Goal: Communication & Community: Connect with others

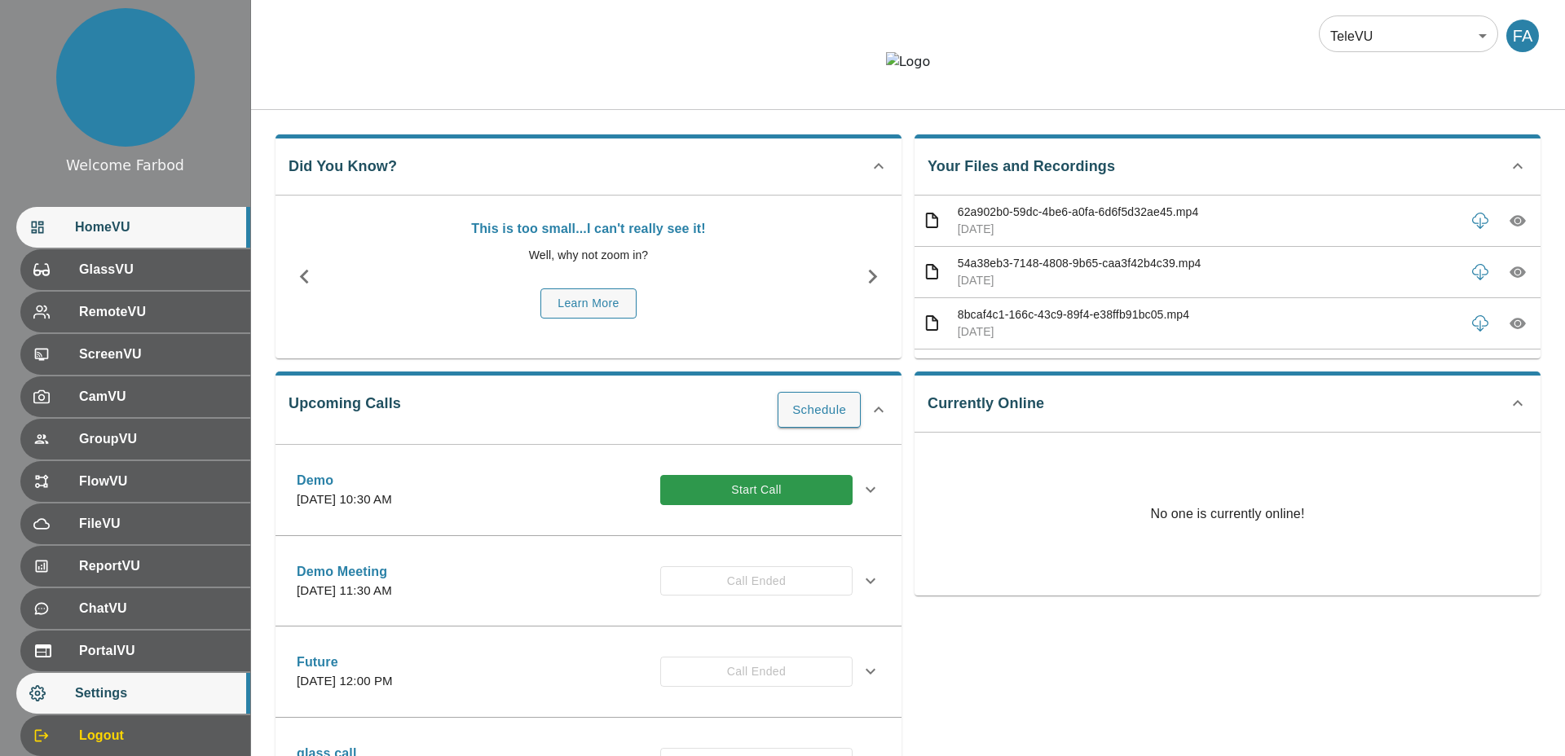
click at [159, 690] on span "Settings" at bounding box center [156, 694] width 162 height 20
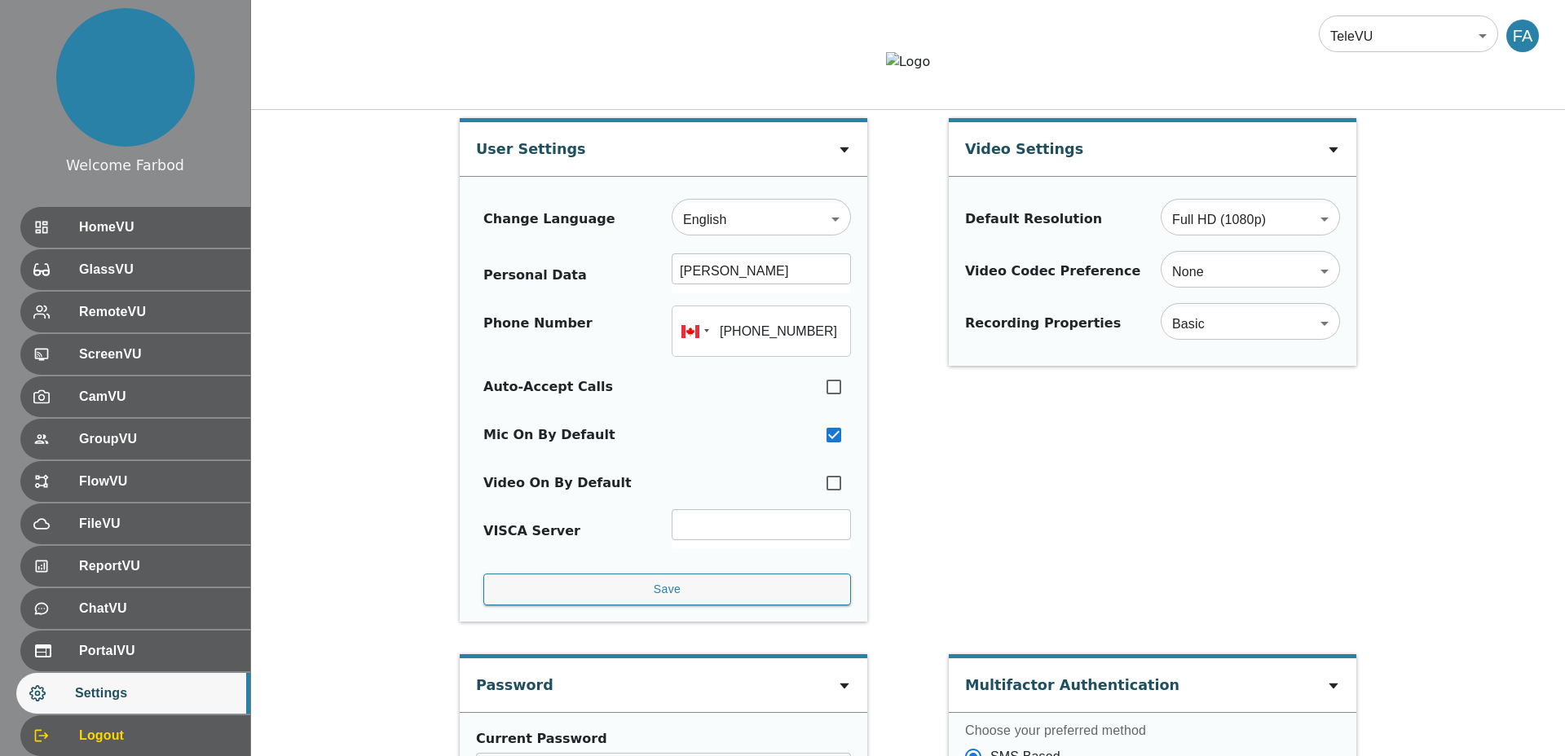
type input "+16472747368"
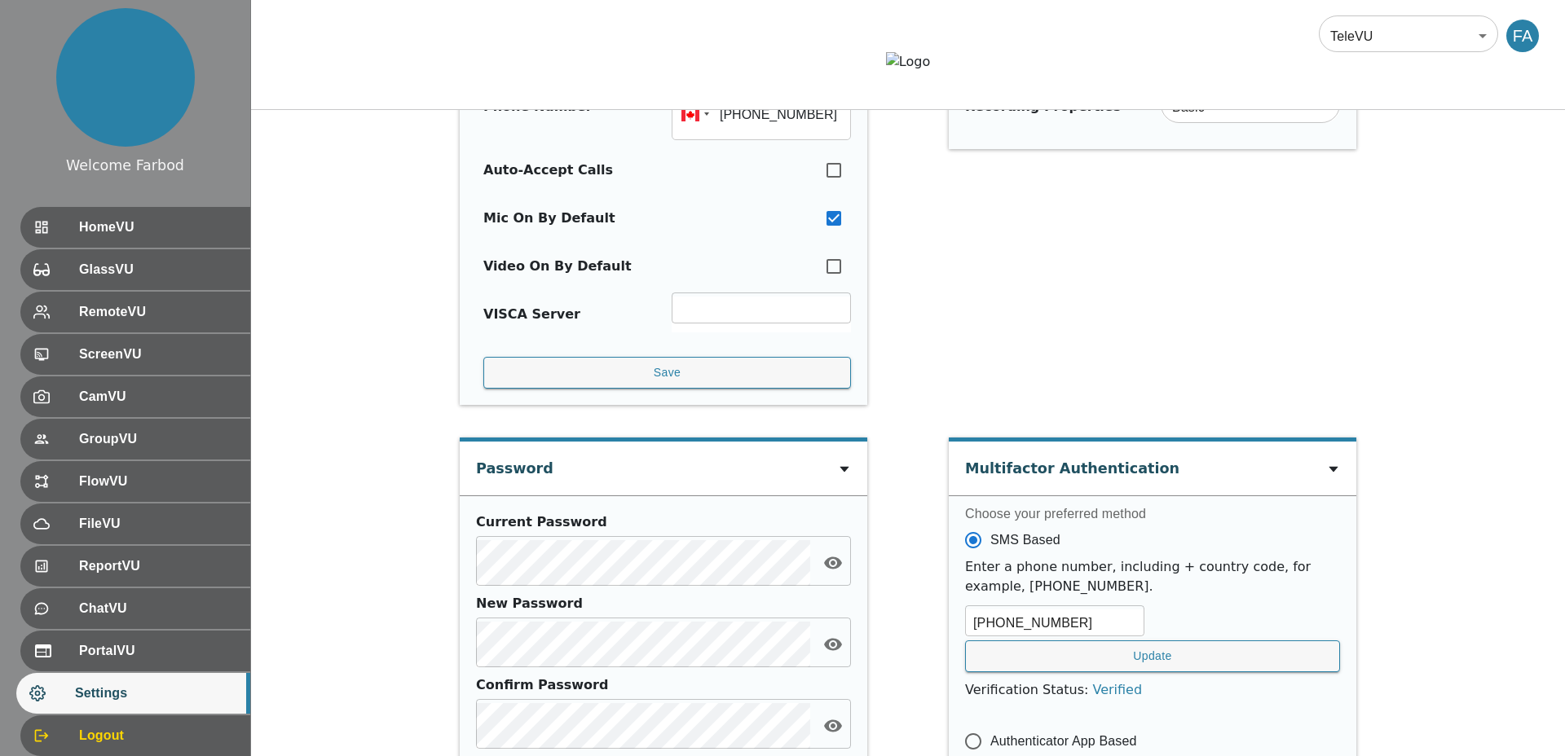
scroll to position [641, 0]
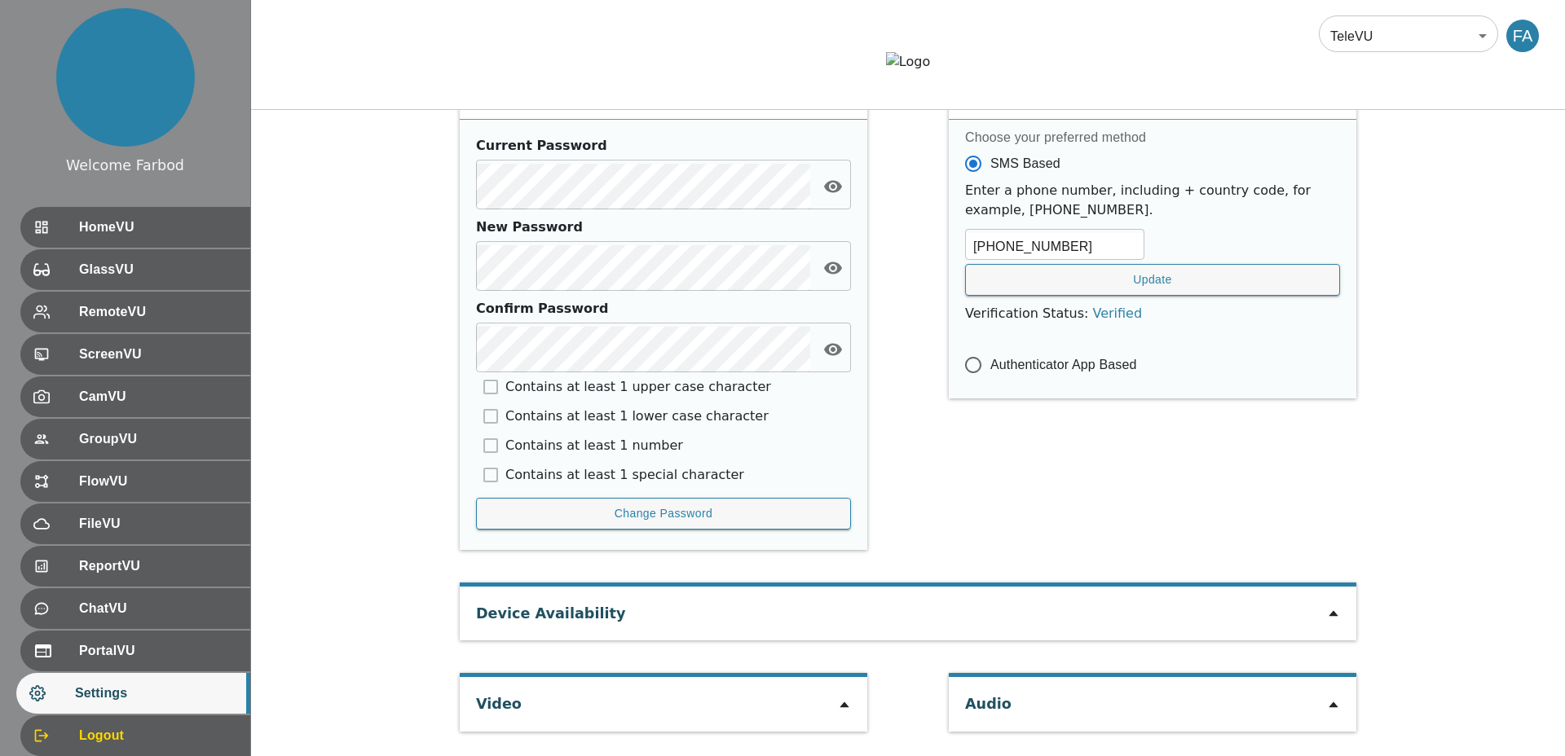
click at [844, 707] on icon at bounding box center [844, 706] width 9 height 6
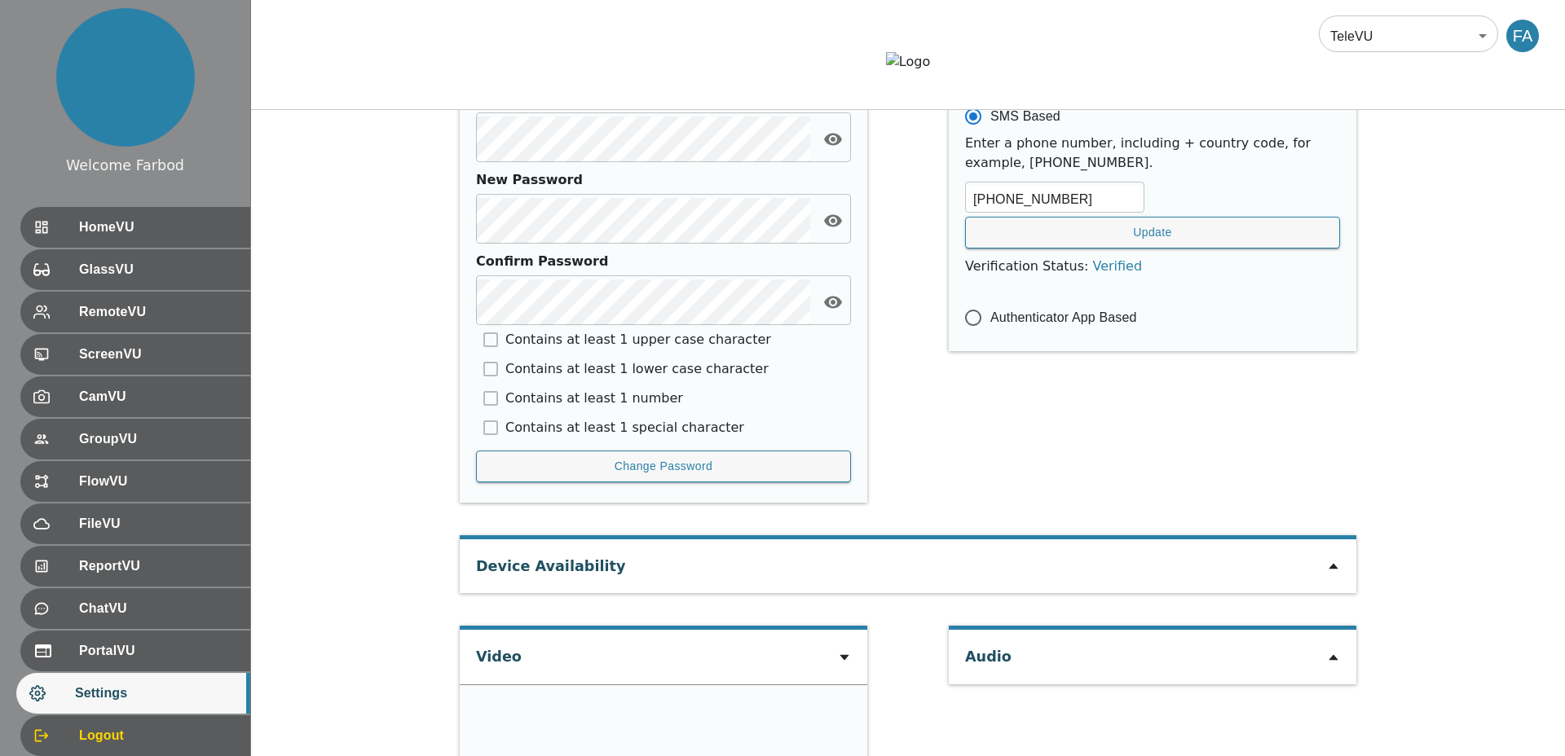
click at [405, 529] on div "User Settings Change Language English en ​ Personal Data Farbod Abolhassani ​ P…" at bounding box center [908, 203] width 1314 height 1469
drag, startPoint x: 381, startPoint y: 537, endPoint x: 380, endPoint y: 566, distance: 28.6
click at [381, 537] on div "User Settings Change Language English en ​ Personal Data Farbod Abolhassani ​ P…" at bounding box center [908, 203] width 1314 height 1469
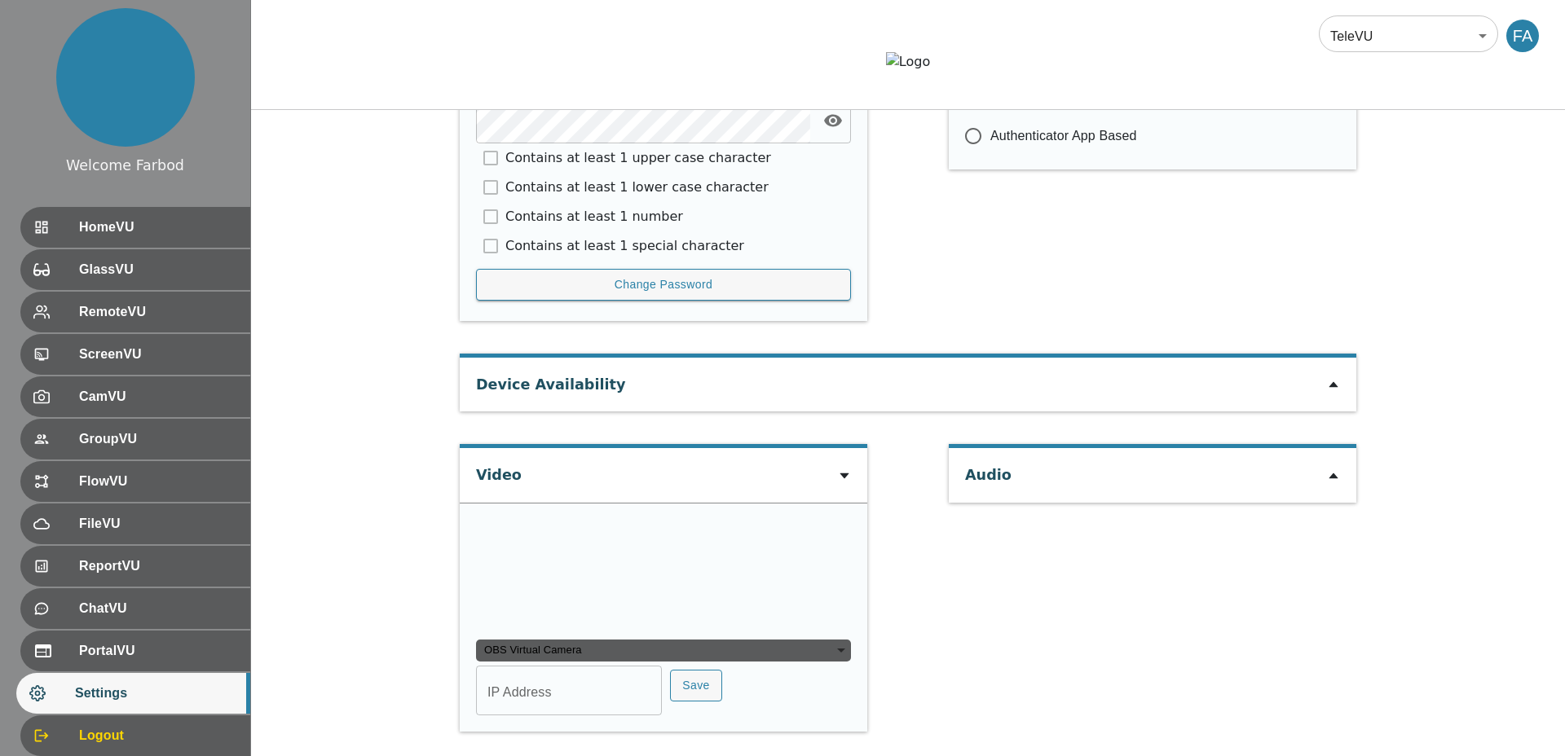
click at [587, 646] on div "OBS Virtual Camera" at bounding box center [663, 651] width 375 height 23
click at [553, 703] on li "EMEET SmartCam C960 4K (328f:00b6)" at bounding box center [663, 707] width 375 height 26
type input "93bec88abff4c461587df86c9cbcf466067b1241e95bb41871812bec65421a7e"
click at [523, 705] on input "IP Address" at bounding box center [569, 693] width 186 height 46
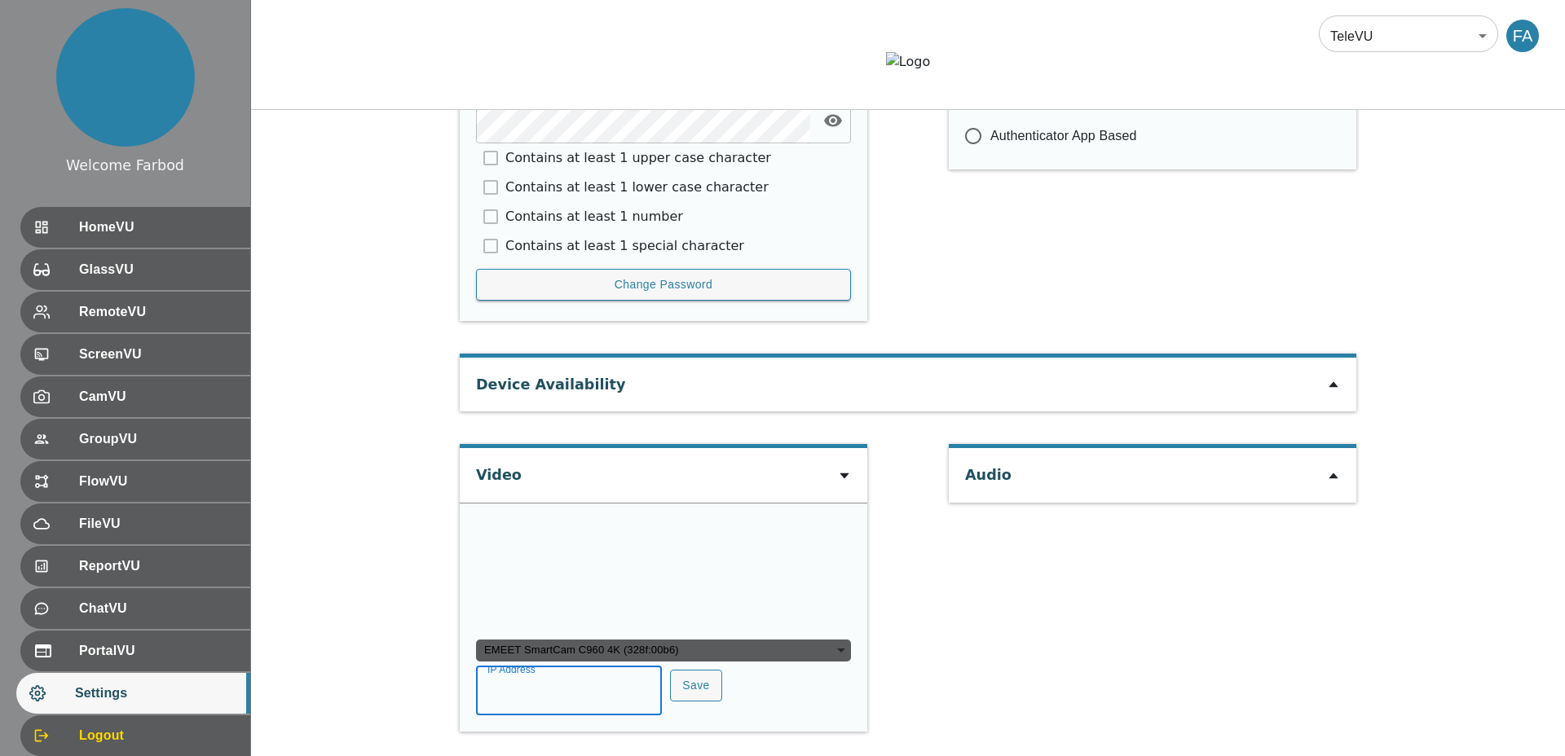
click at [517, 696] on input "IP Address" at bounding box center [569, 693] width 186 height 46
type input "COM4"
click at [670, 688] on button "Save" at bounding box center [696, 686] width 52 height 32
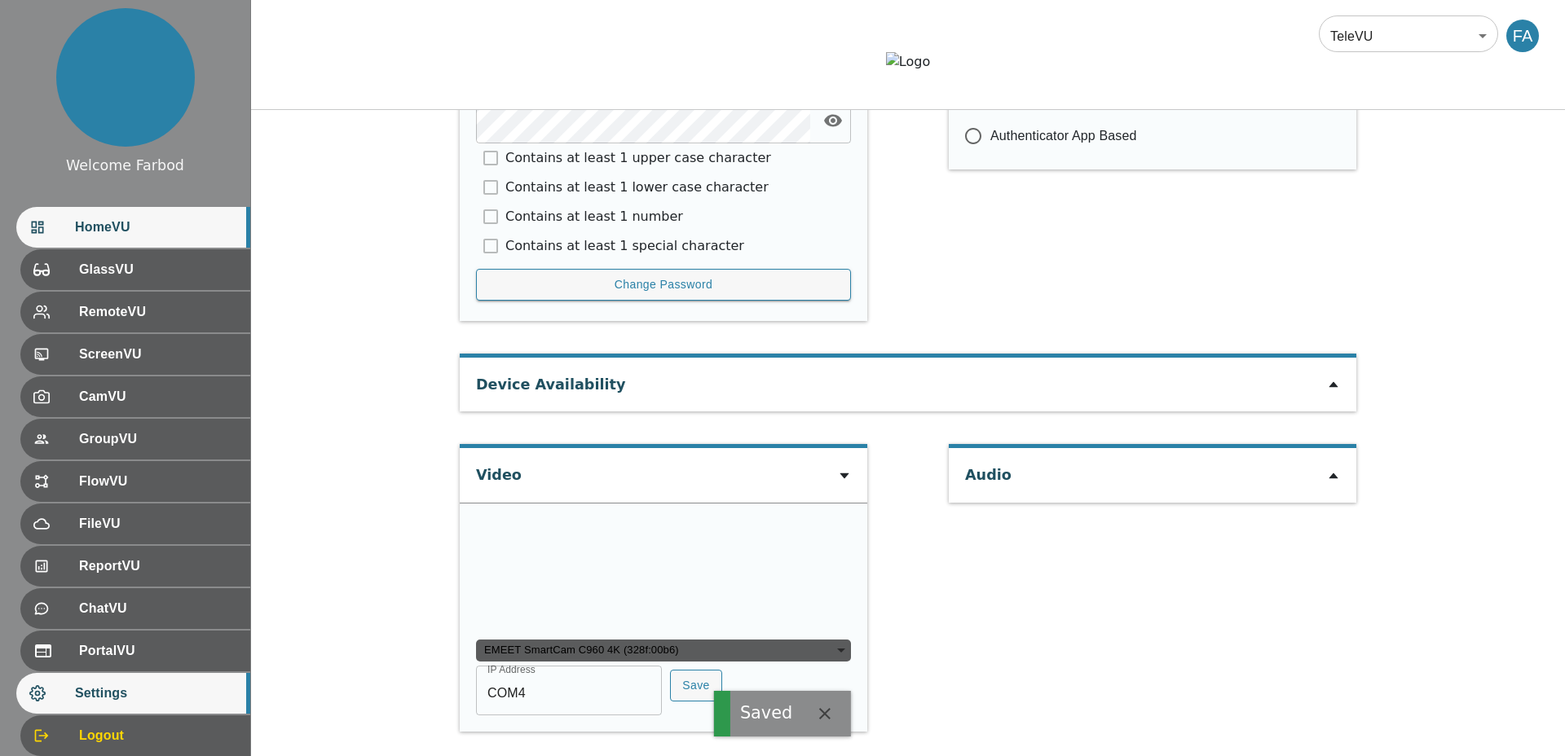
click at [144, 225] on span "HomeVU" at bounding box center [156, 228] width 162 height 20
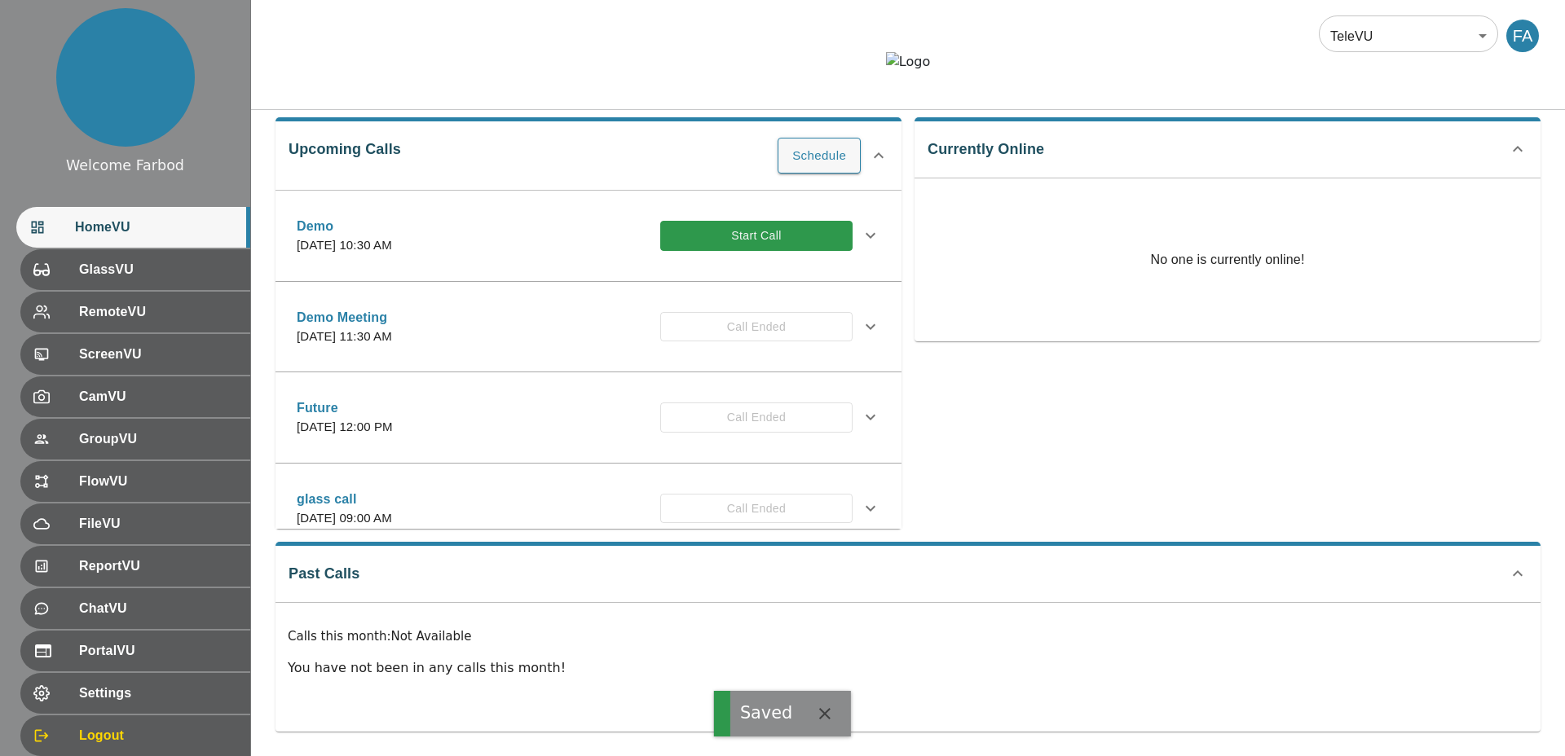
scroll to position [165, 0]
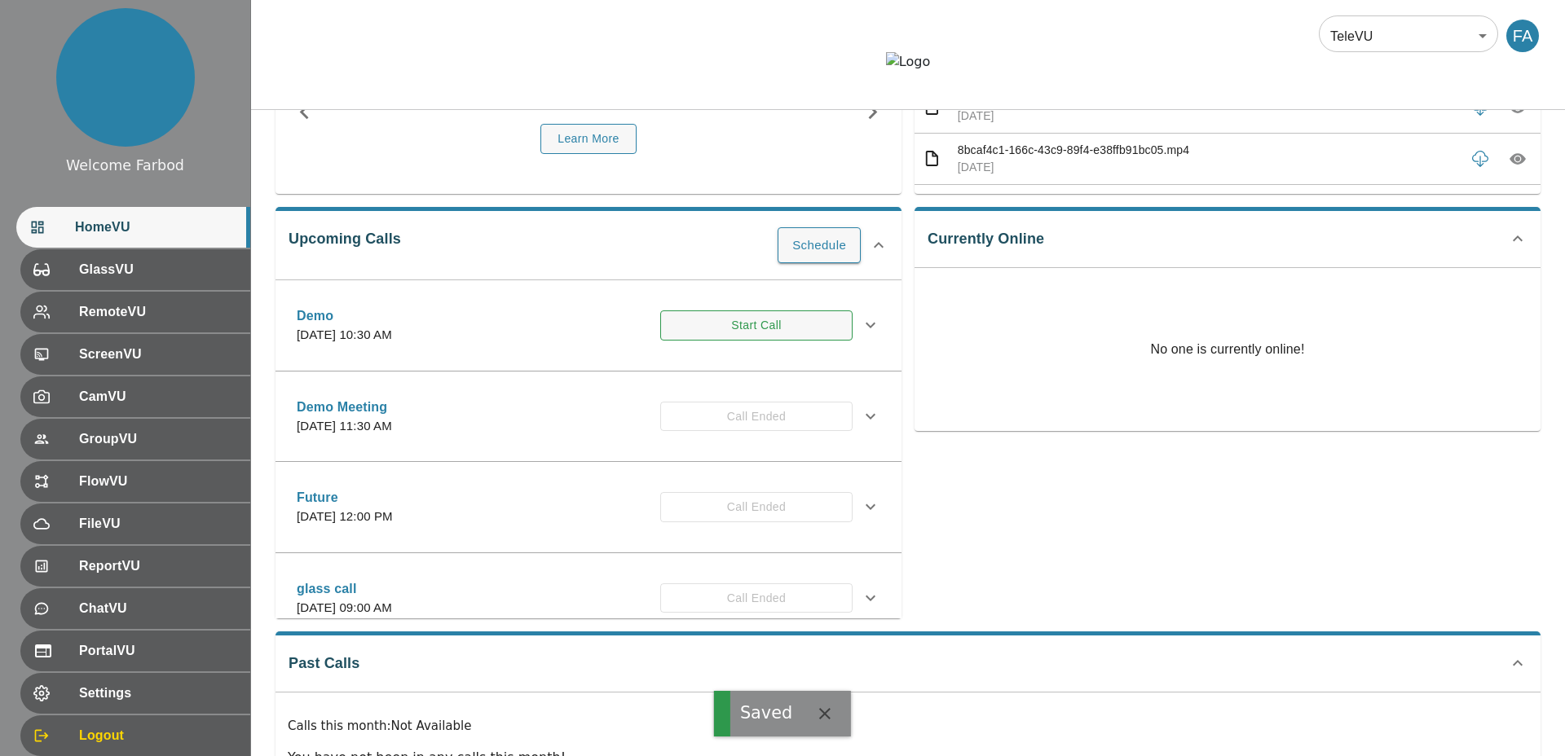
click at [698, 341] on button "Start Call" at bounding box center [756, 326] width 192 height 30
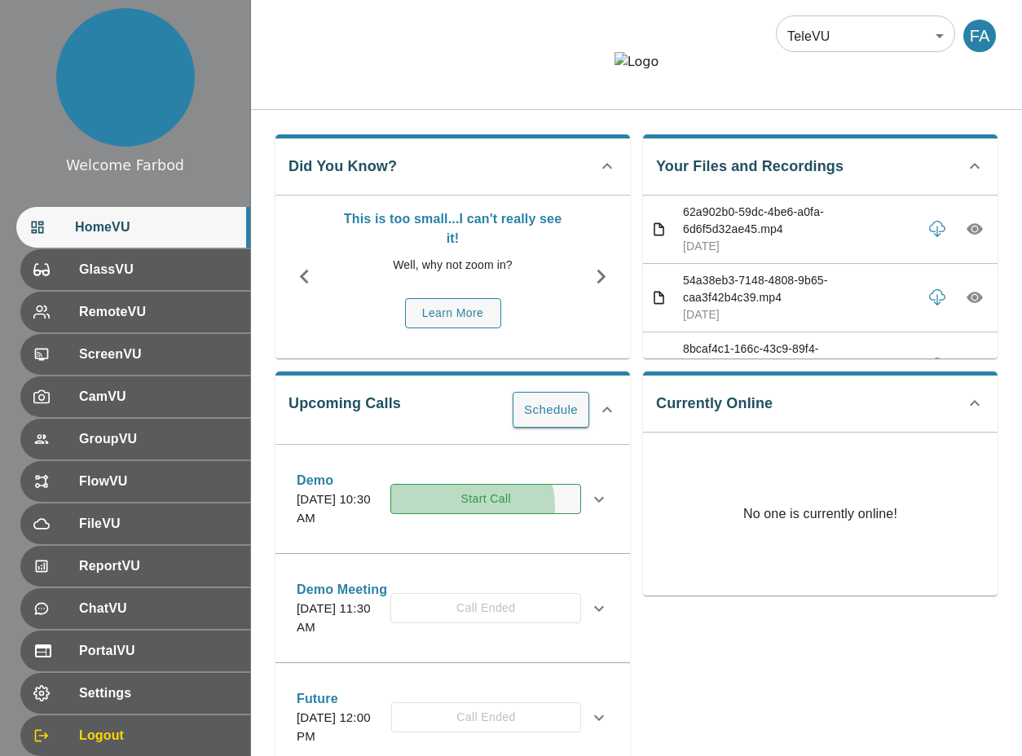
click at [516, 514] on button "Start Call" at bounding box center [485, 499] width 191 height 30
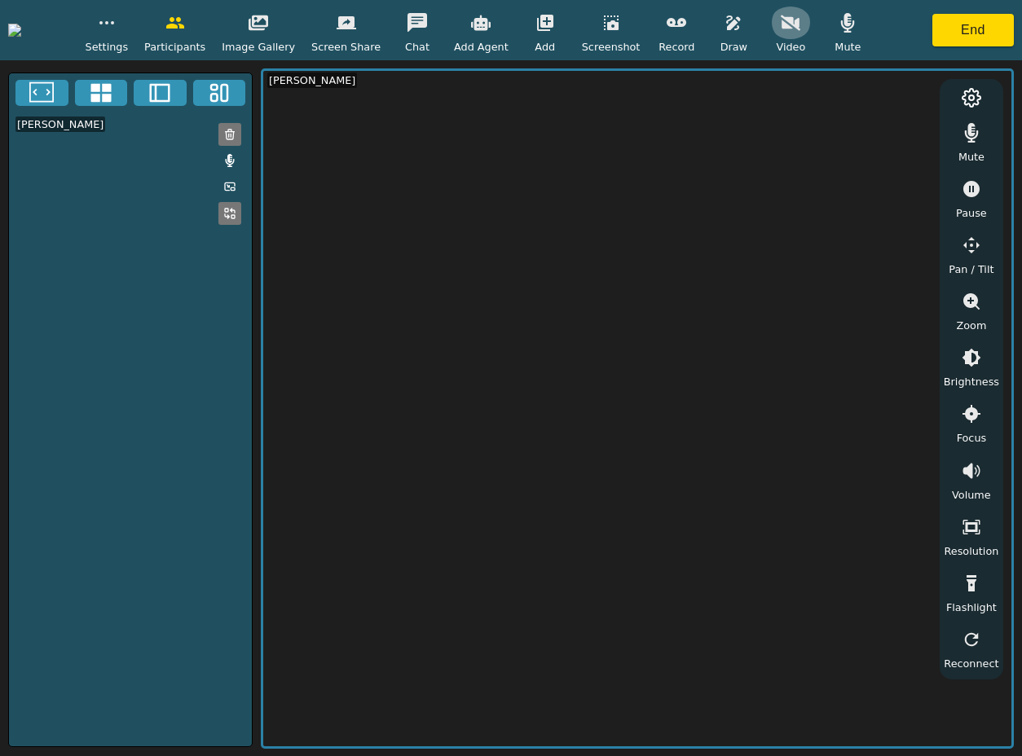
click at [800, 32] on icon "button" at bounding box center [791, 23] width 20 height 20
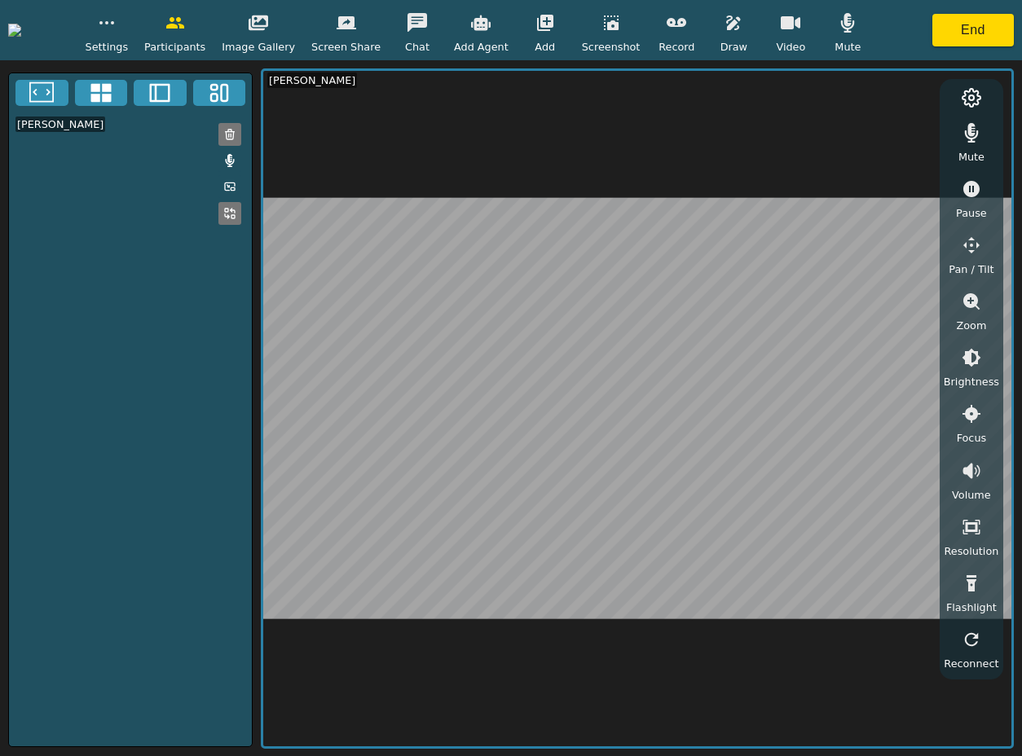
click at [127, 33] on button "button" at bounding box center [106, 23] width 41 height 33
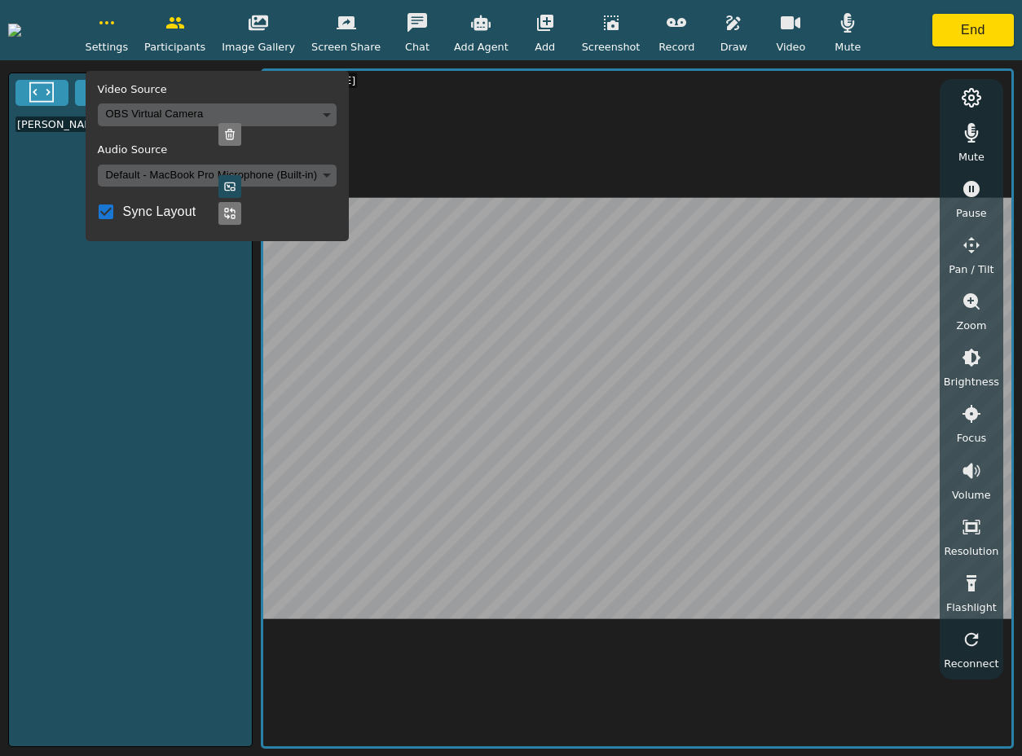
click at [278, 124] on body "Settings Video Source OBS Virtual Camera 8def1697e7aab0bac117425f10e484e6825f1a…" at bounding box center [511, 378] width 1022 height 756
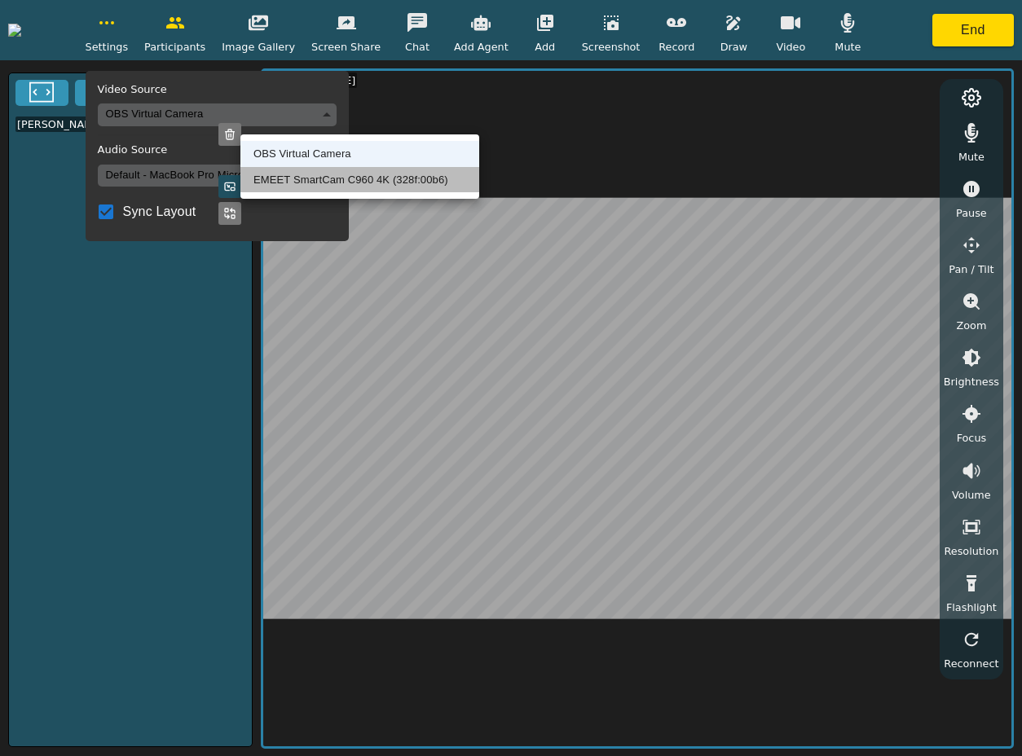
click at [293, 173] on li "EMEET SmartCam C960 4K (328f:00b6)" at bounding box center [359, 180] width 239 height 26
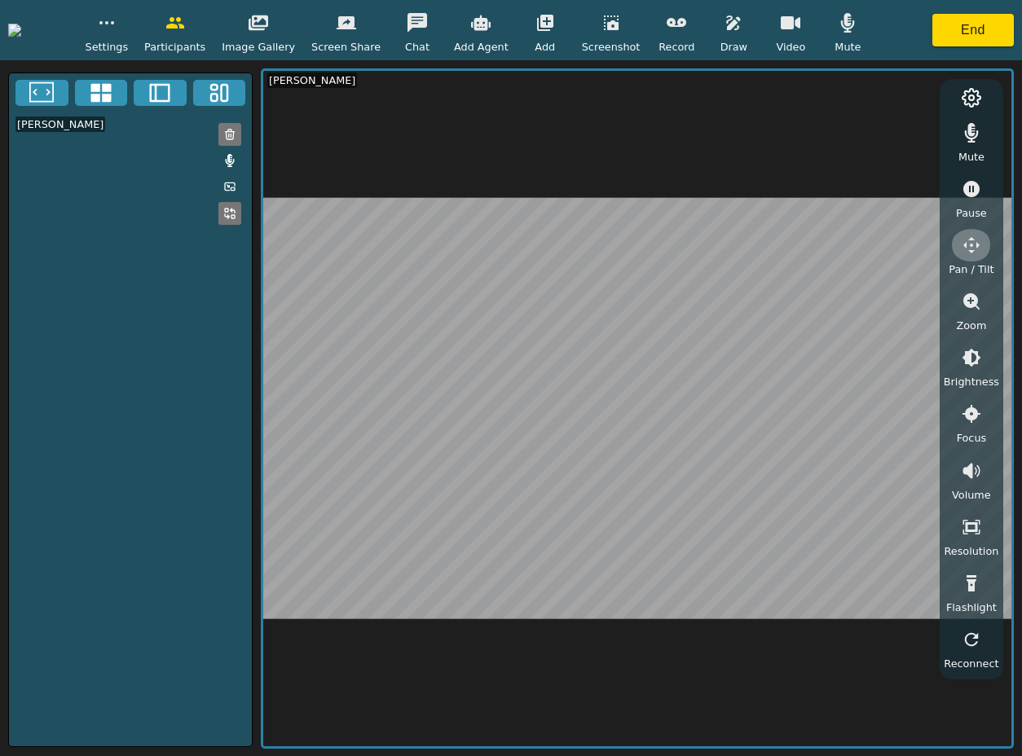
click at [987, 242] on button "button" at bounding box center [971, 245] width 41 height 33
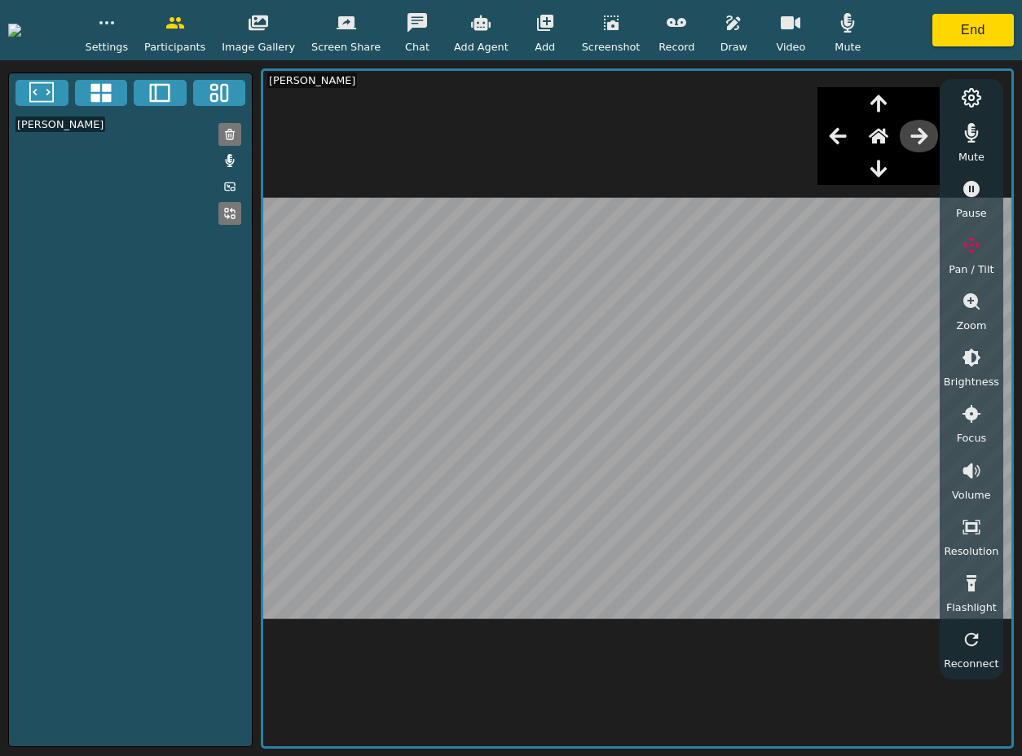
click at [929, 139] on icon "button" at bounding box center [920, 136] width 20 height 20
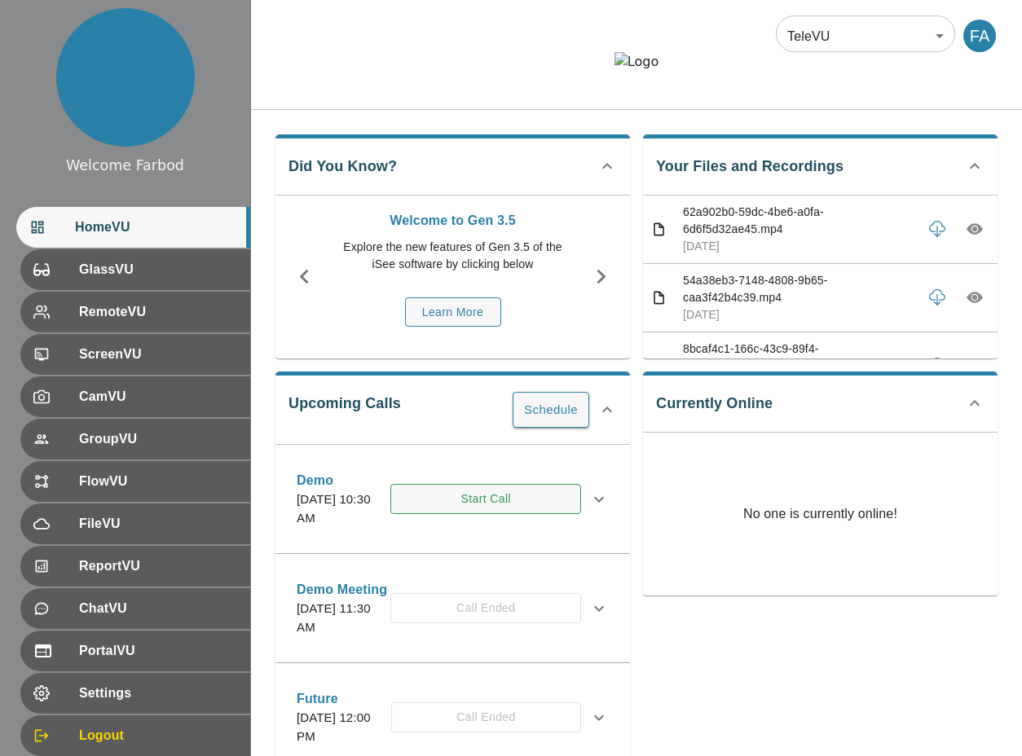
click at [505, 514] on button "Start Call" at bounding box center [485, 499] width 191 height 30
click at [499, 514] on button "Start Call" at bounding box center [485, 499] width 191 height 30
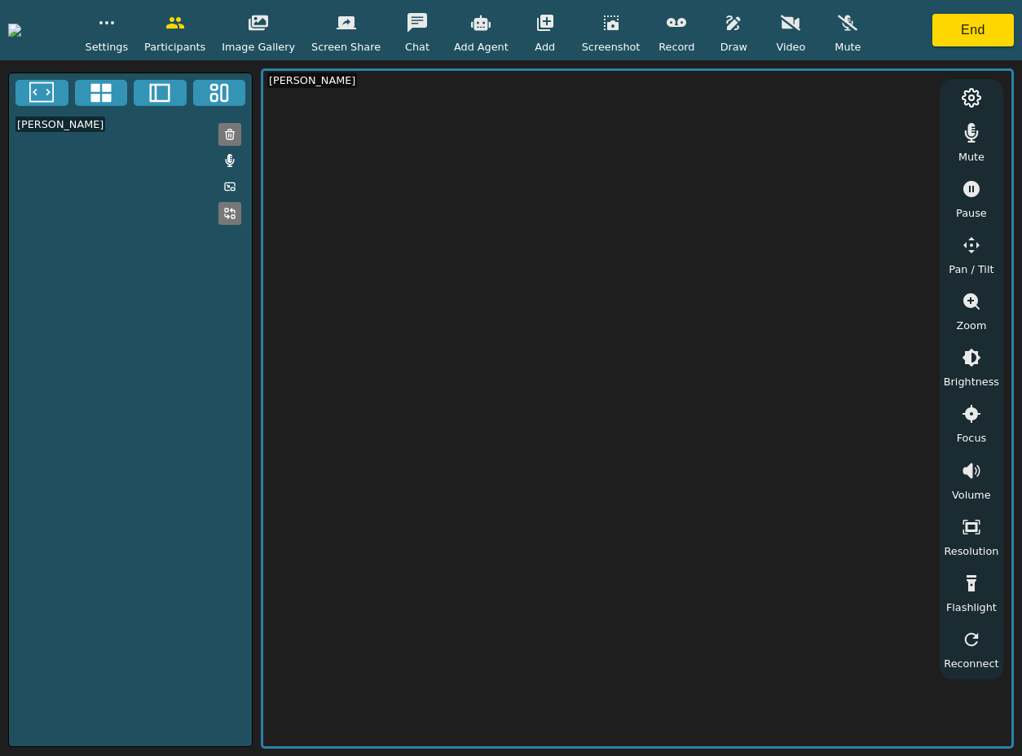
click at [800, 29] on icon "button" at bounding box center [791, 23] width 20 height 20
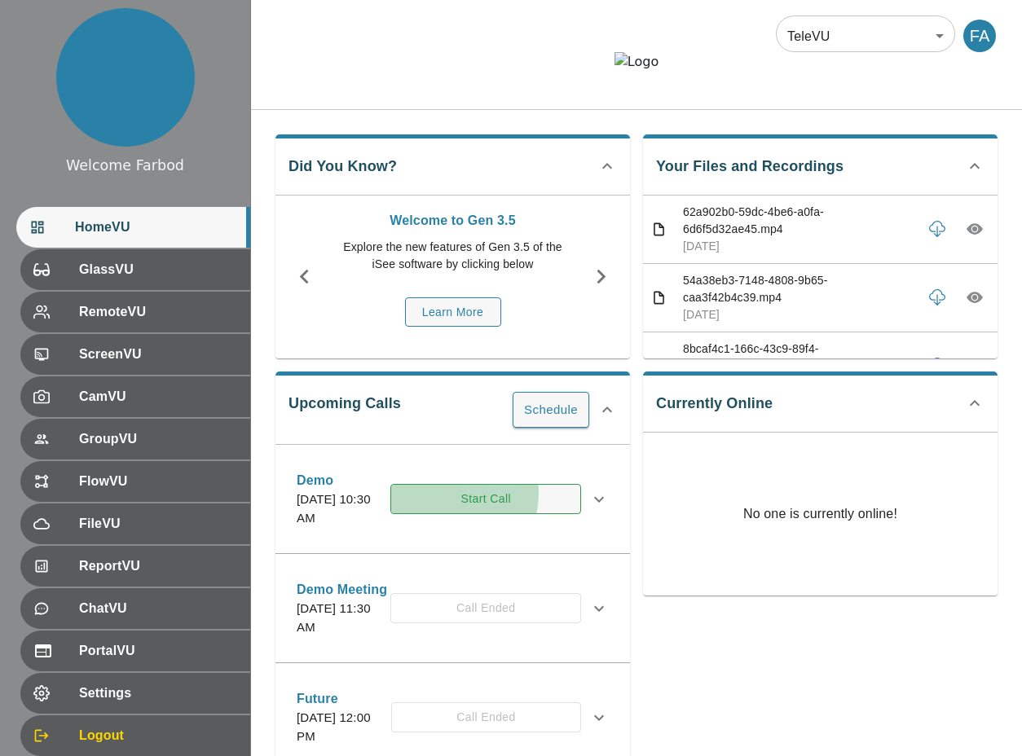
click at [496, 514] on button "Start Call" at bounding box center [485, 499] width 191 height 30
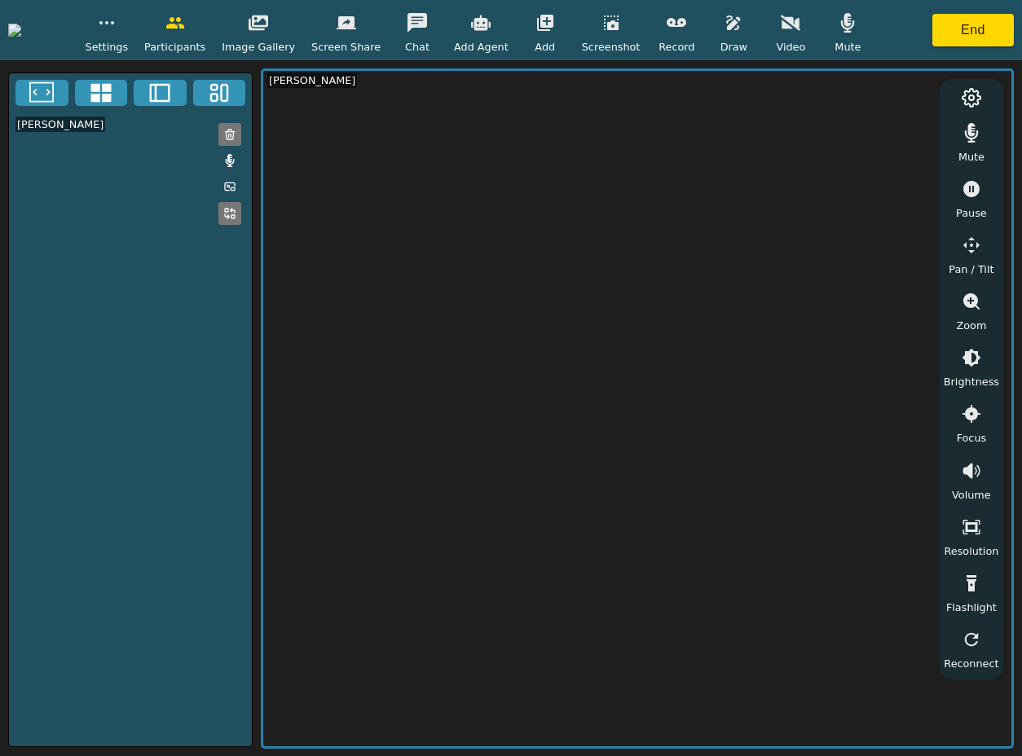
click at [811, 33] on button "button" at bounding box center [790, 23] width 41 height 33
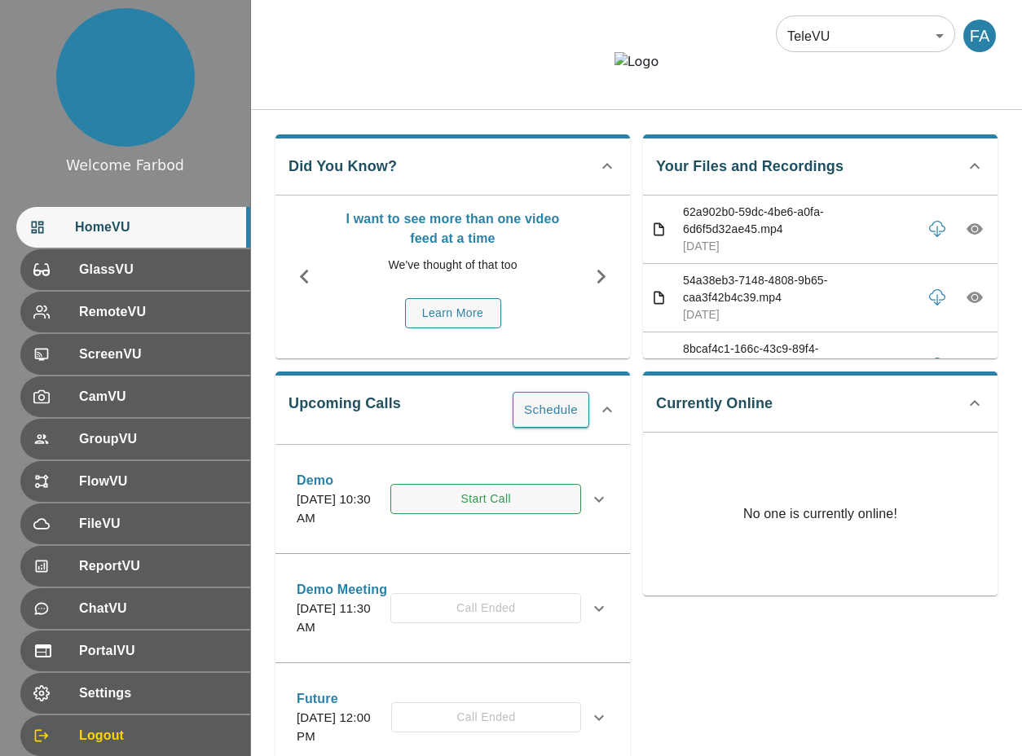
click at [478, 514] on button "Start Call" at bounding box center [485, 499] width 191 height 30
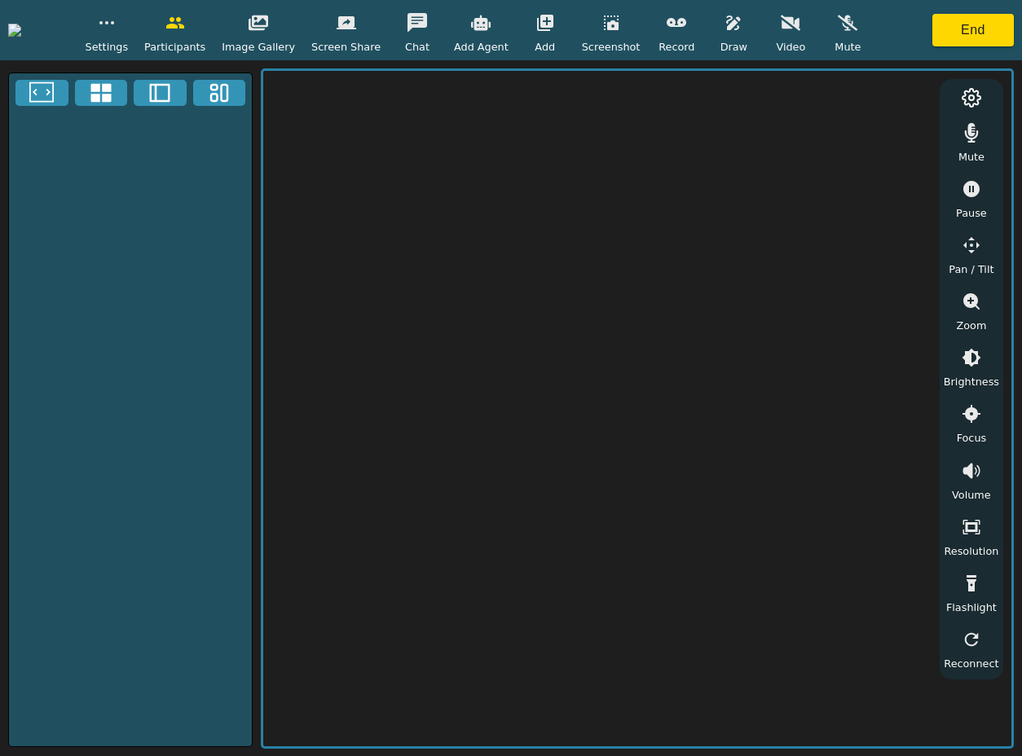
click at [800, 29] on icon "button" at bounding box center [791, 23] width 20 height 20
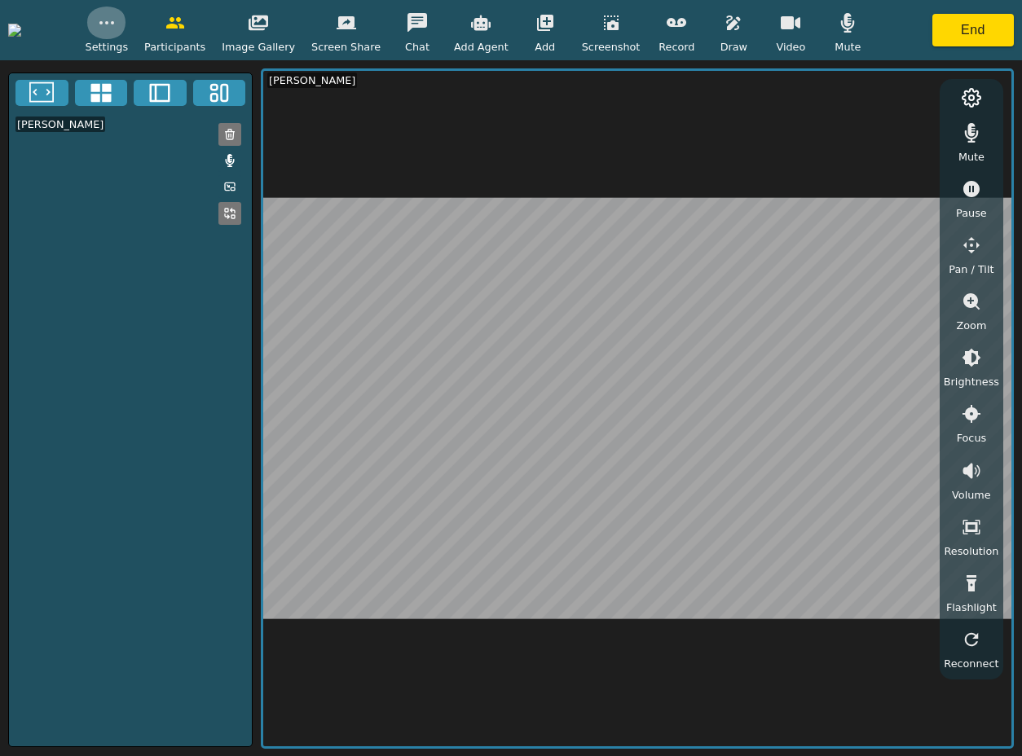
click at [117, 32] on icon "button" at bounding box center [107, 23] width 20 height 20
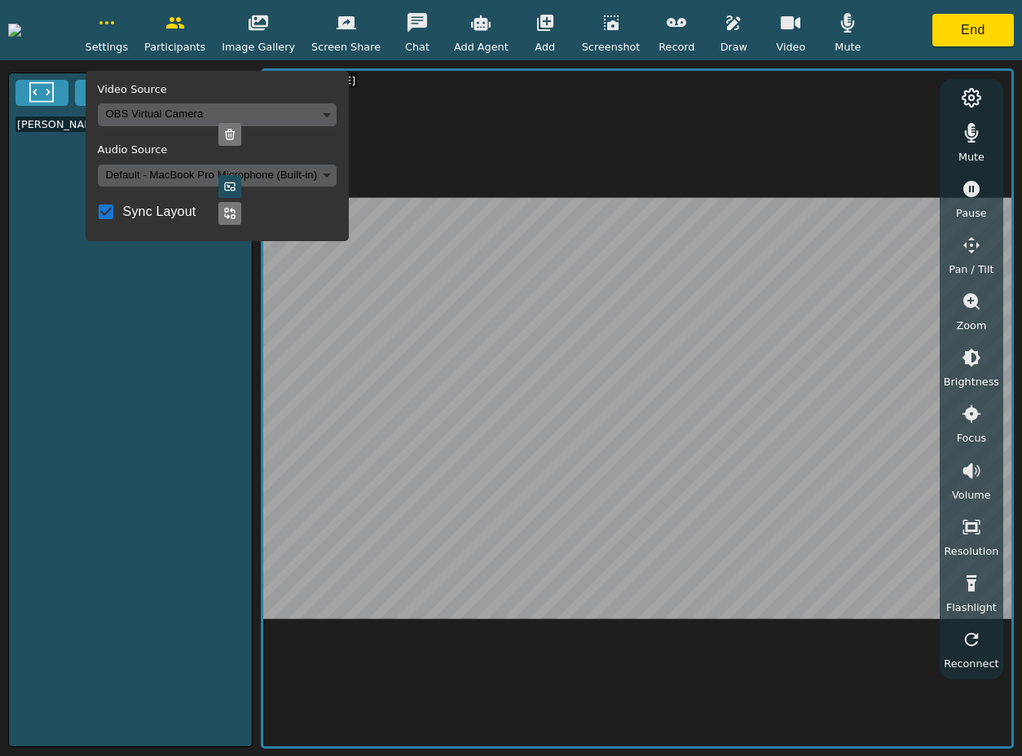
click at [361, 120] on body "Settings Video Source OBS Virtual Camera 8def1697e7aab0bac117425f10e484e6825f1a…" at bounding box center [511, 378] width 1022 height 756
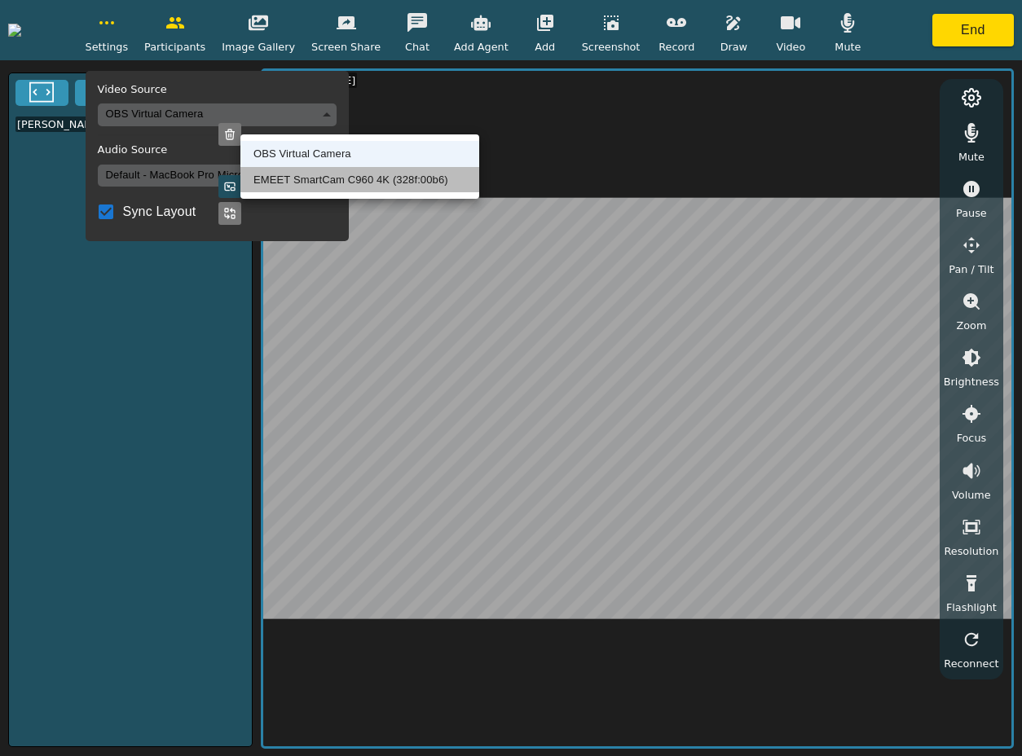
click at [345, 178] on li "EMEET SmartCam C960 4K (328f:00b6)" at bounding box center [359, 180] width 239 height 26
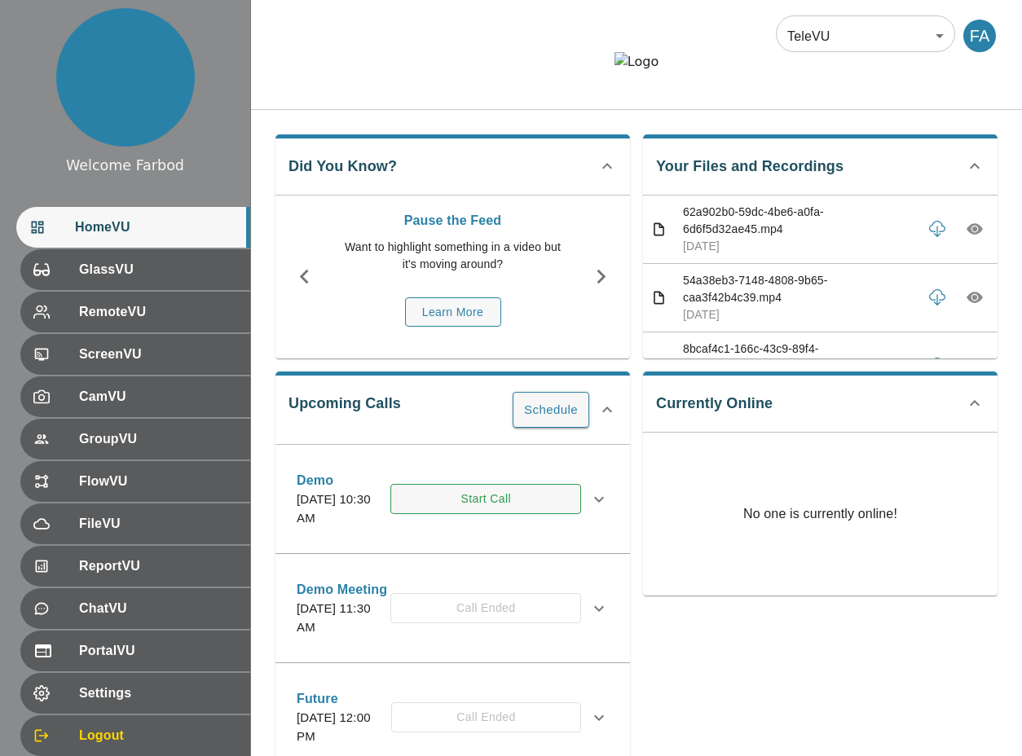
click at [492, 514] on button "Start Call" at bounding box center [485, 499] width 191 height 30
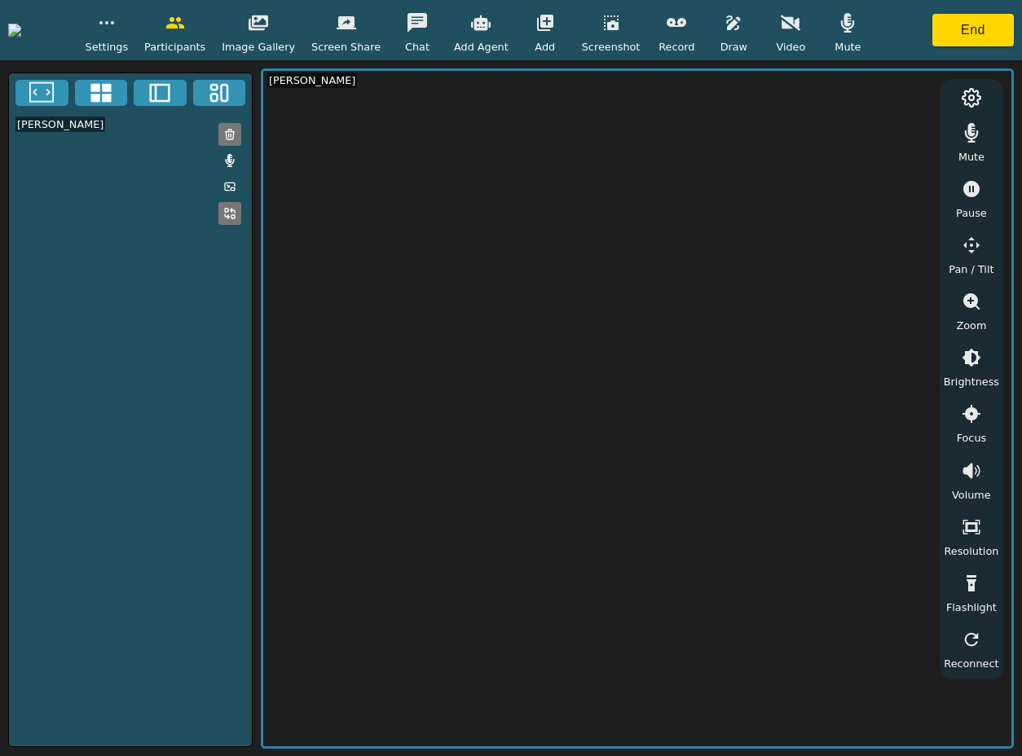
click at [811, 37] on button "button" at bounding box center [790, 23] width 41 height 33
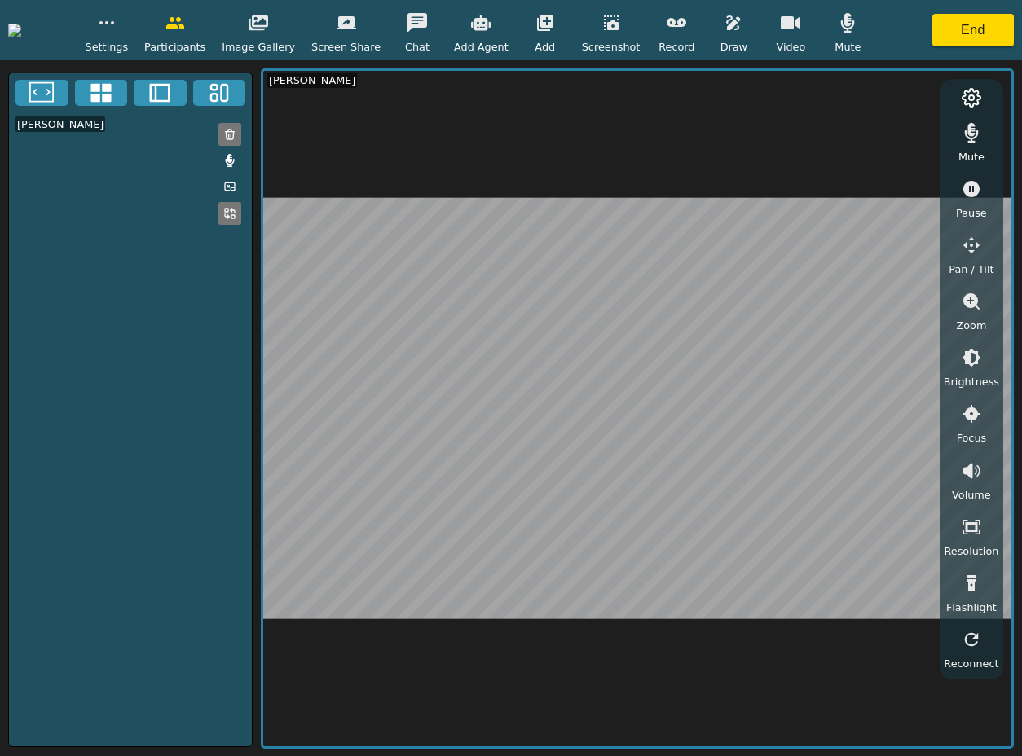
click at [127, 33] on button "button" at bounding box center [106, 23] width 41 height 33
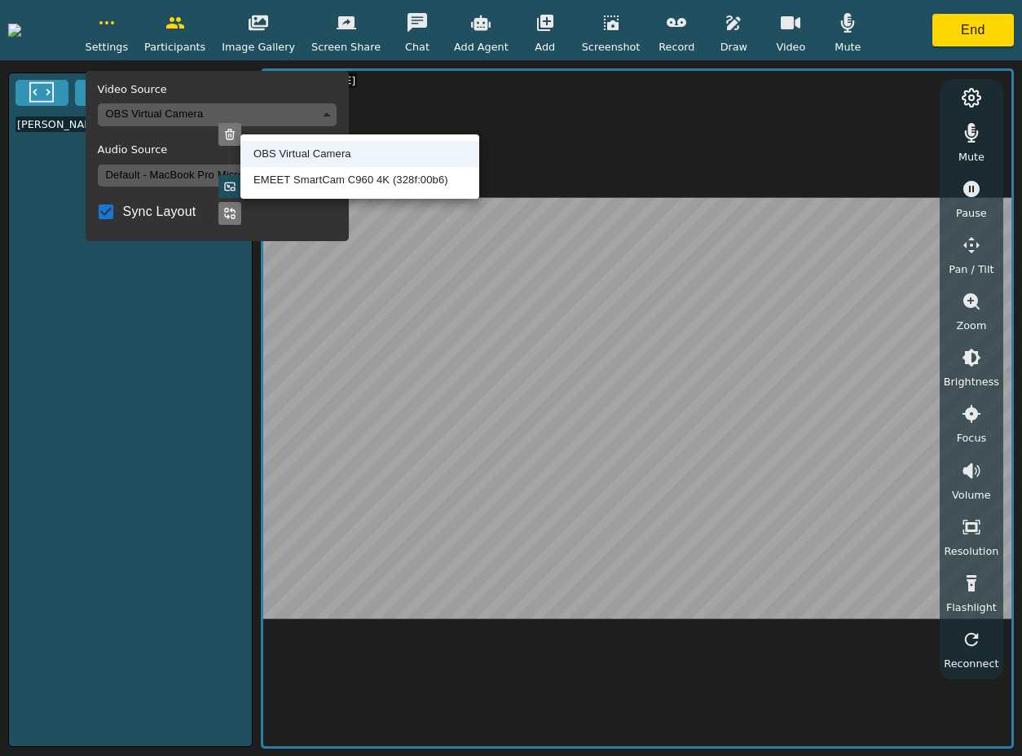
click at [280, 125] on body "Settings Video Source OBS Virtual Camera 8def1697e7aab0bac117425f10e484e6825f1a…" at bounding box center [511, 378] width 1022 height 756
click at [293, 178] on li "EMEET SmartCam C960 4K (328f:00b6)" at bounding box center [359, 180] width 239 height 26
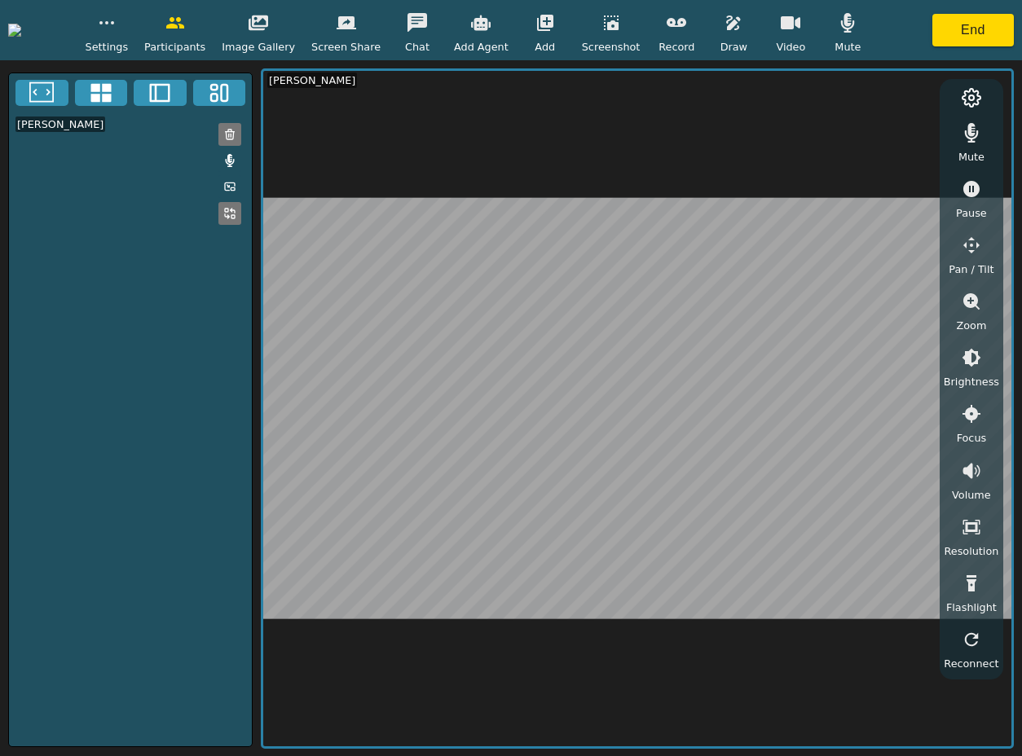
click at [972, 248] on icon "button" at bounding box center [972, 246] width 20 height 20
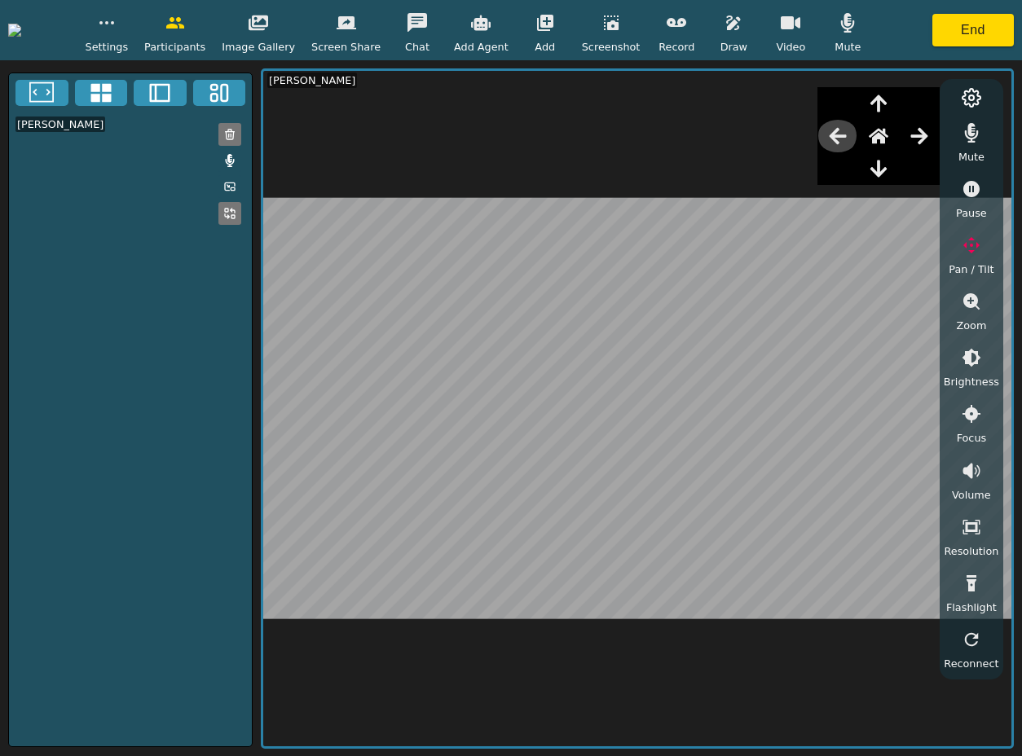
click at [835, 138] on icon "button" at bounding box center [837, 135] width 17 height 16
click at [926, 134] on icon "button" at bounding box center [918, 135] width 17 height 16
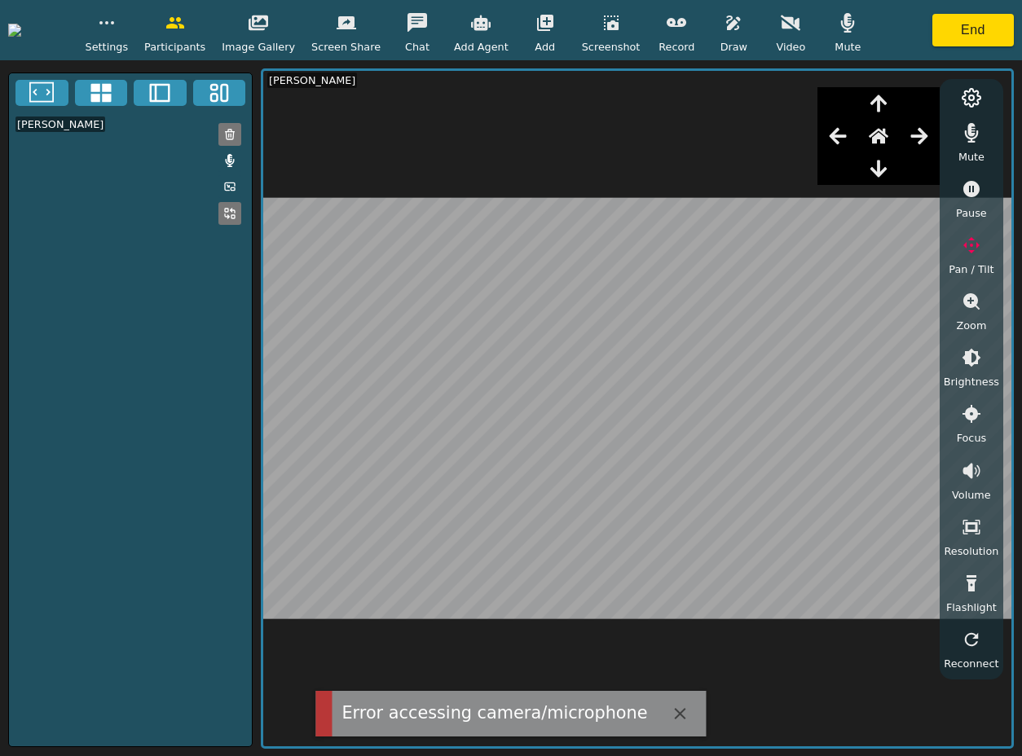
click at [800, 25] on icon "button" at bounding box center [791, 23] width 20 height 20
click at [926, 140] on icon "button" at bounding box center [918, 135] width 17 height 16
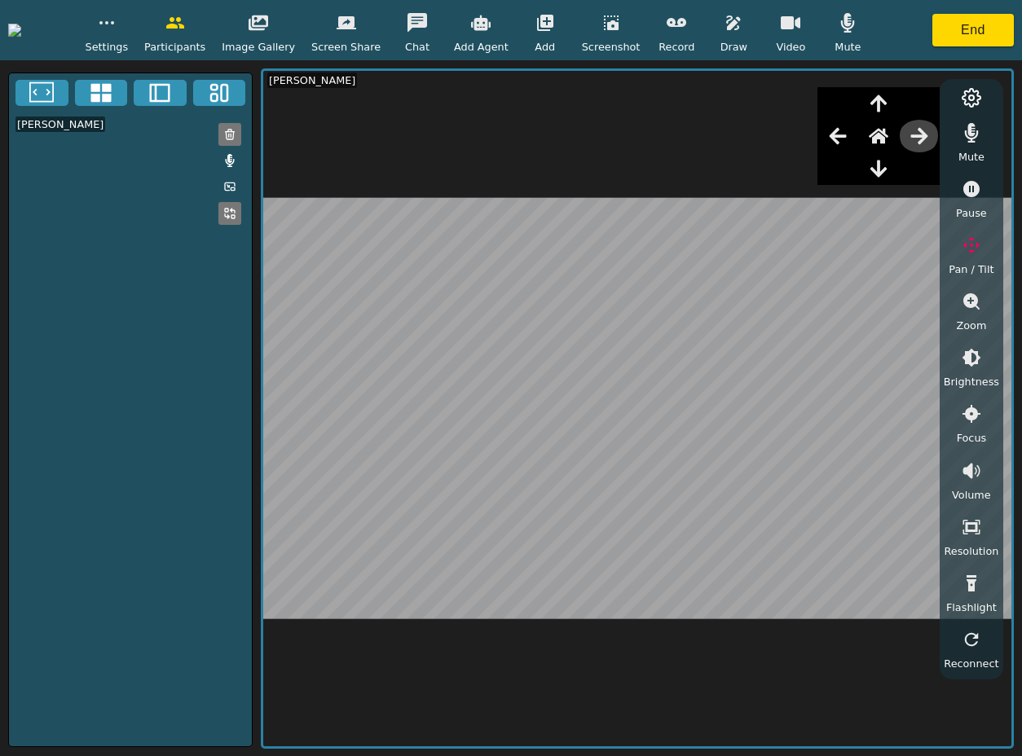
click at [926, 140] on icon "button" at bounding box center [918, 135] width 17 height 16
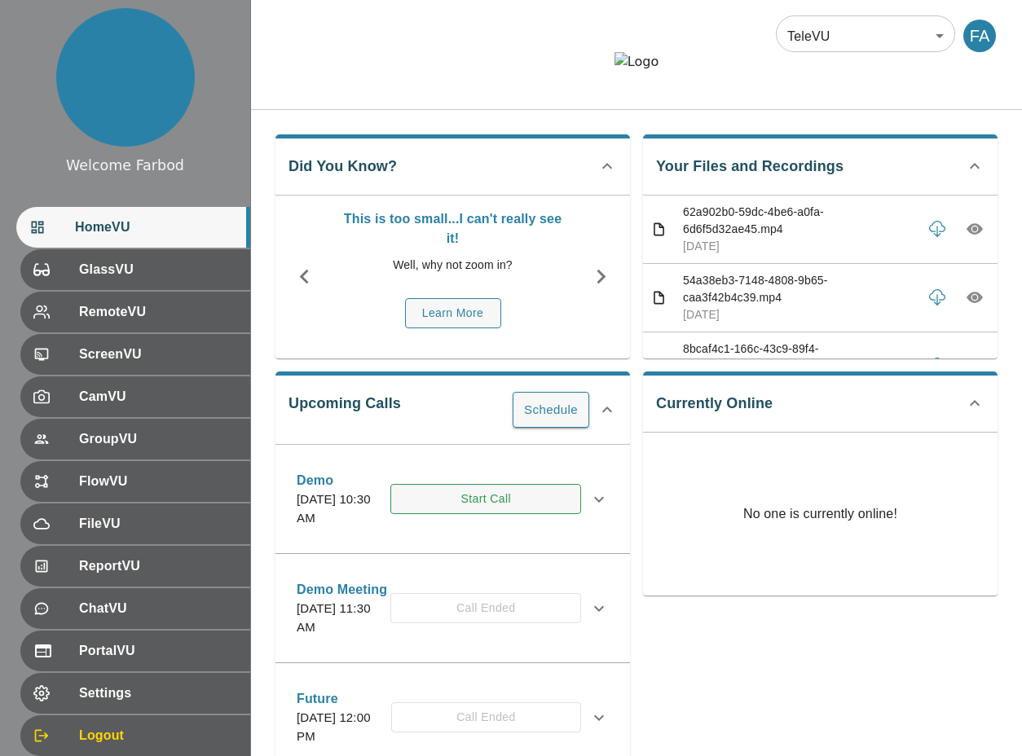
click at [497, 514] on button "Start Call" at bounding box center [485, 499] width 191 height 30
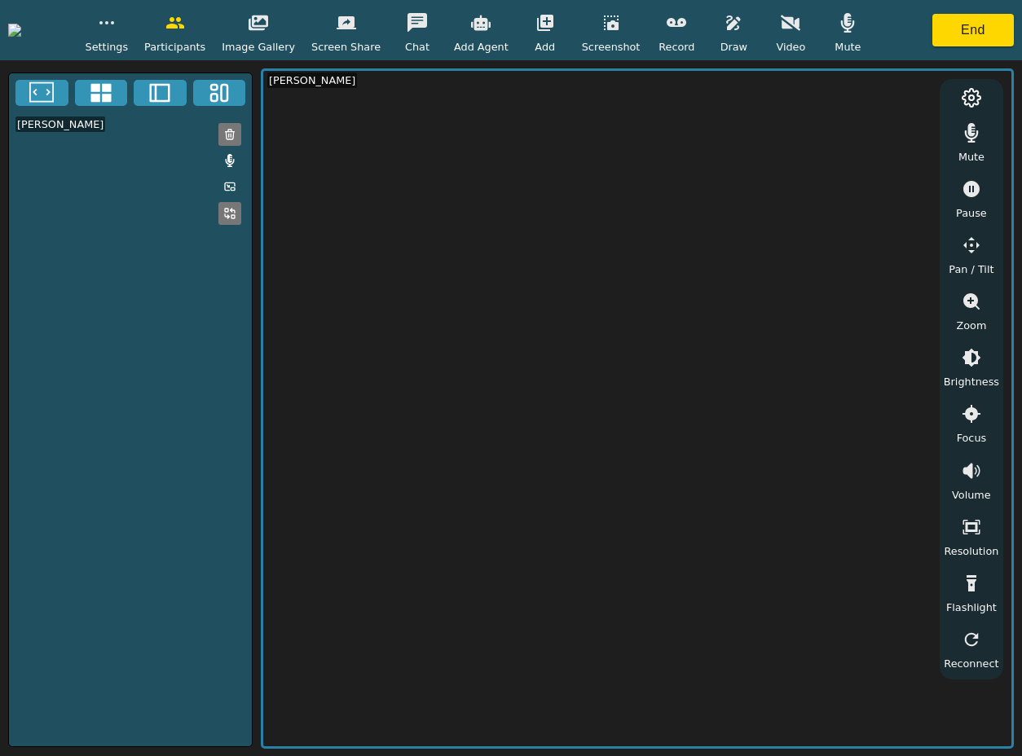
click at [800, 30] on icon "button" at bounding box center [791, 23] width 20 height 20
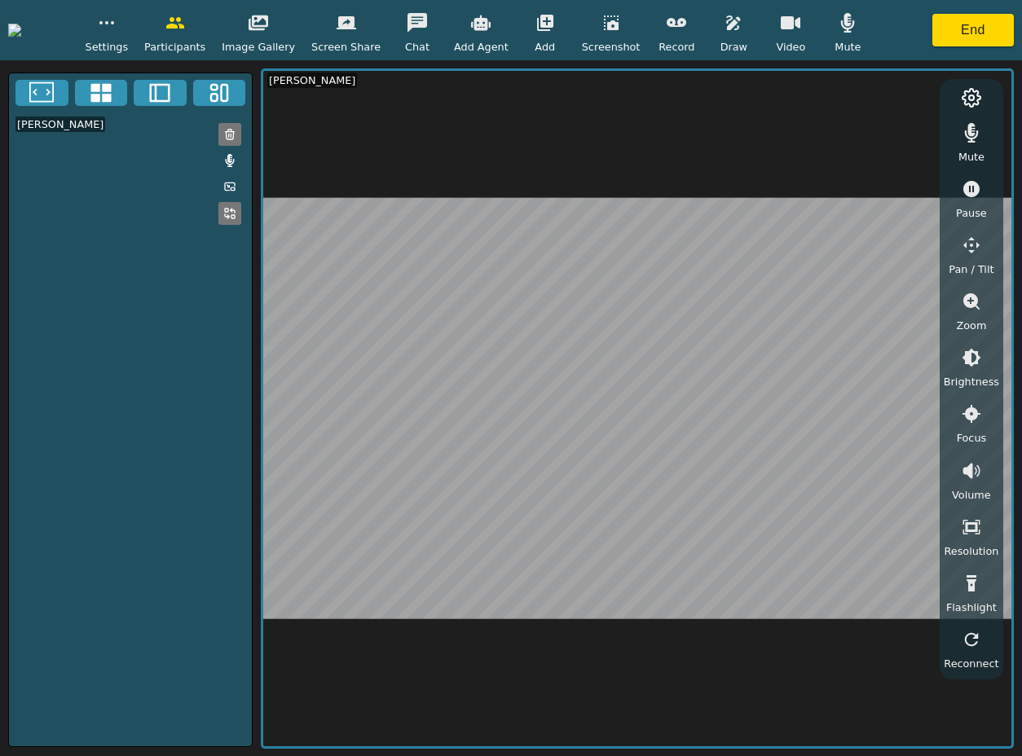
click at [973, 254] on icon "button" at bounding box center [972, 246] width 20 height 20
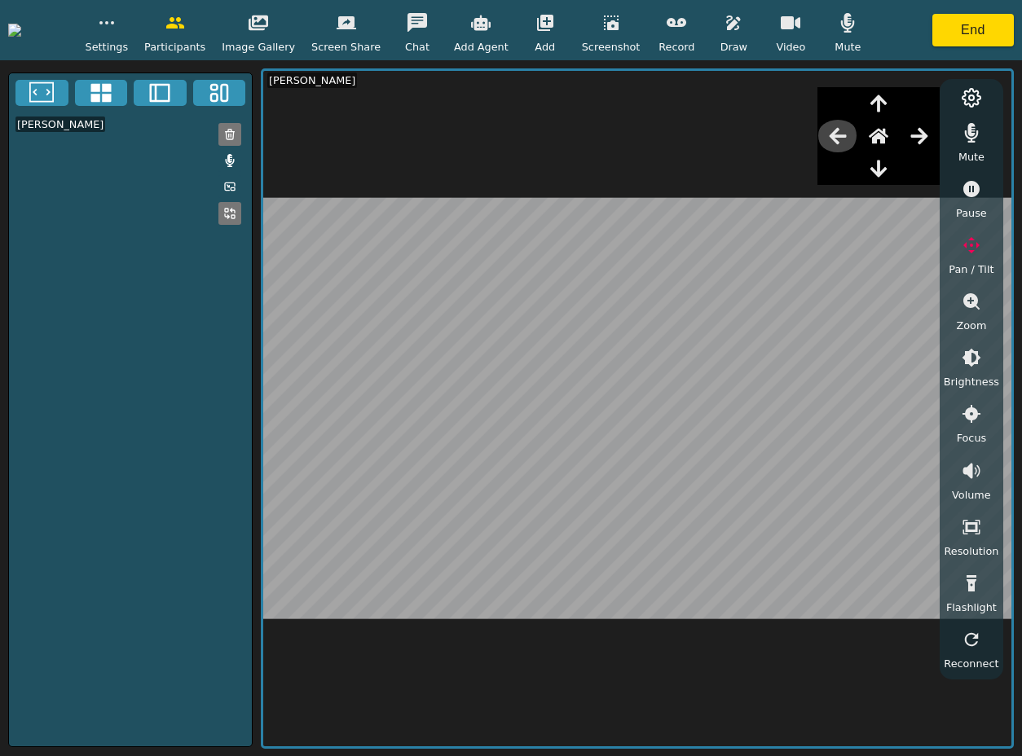
click at [842, 136] on icon "button" at bounding box center [837, 135] width 17 height 16
click at [925, 136] on icon "button" at bounding box center [918, 135] width 17 height 16
click at [811, 37] on div "Video" at bounding box center [790, 31] width 41 height 48
click at [840, 137] on icon "button" at bounding box center [838, 136] width 20 height 20
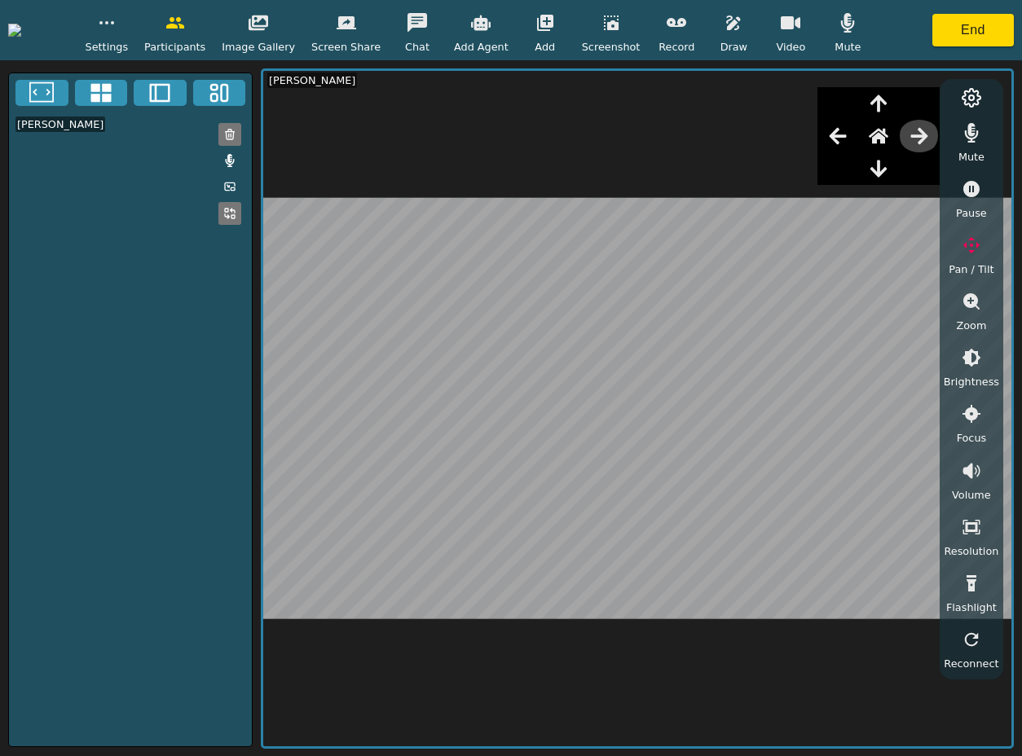
click at [934, 133] on button "button" at bounding box center [919, 136] width 41 height 33
click at [954, 33] on button "End" at bounding box center [973, 30] width 82 height 33
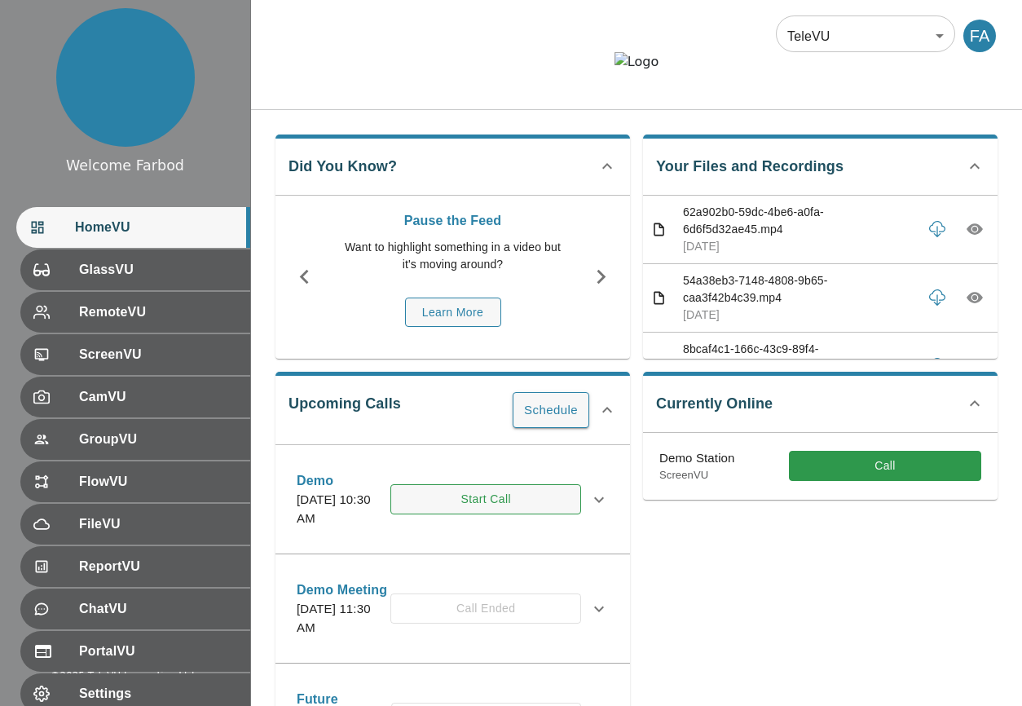
click at [481, 514] on button "Start Call" at bounding box center [485, 499] width 191 height 30
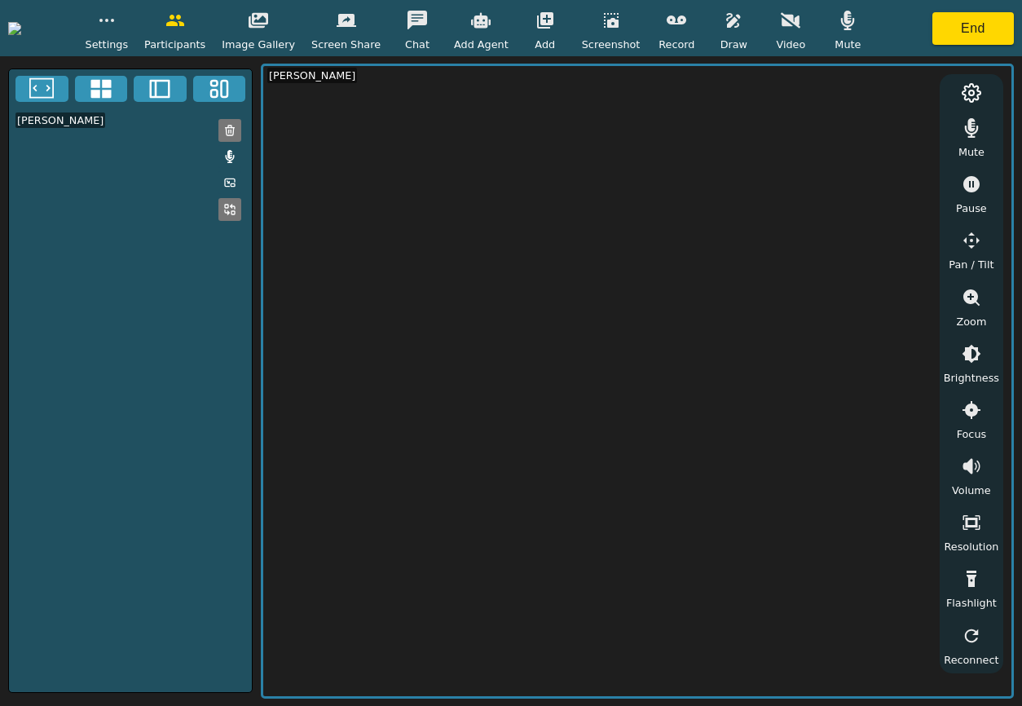
click at [117, 25] on icon "button" at bounding box center [107, 21] width 20 height 20
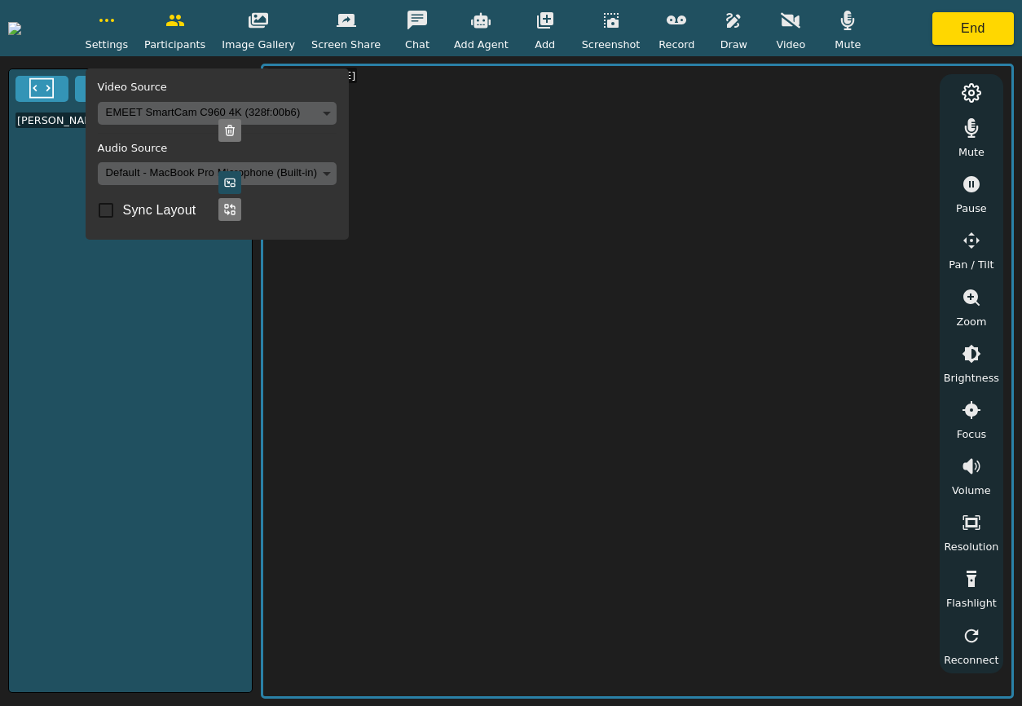
checkbox input "true"
click at [117, 25] on icon "button" at bounding box center [107, 21] width 20 height 20
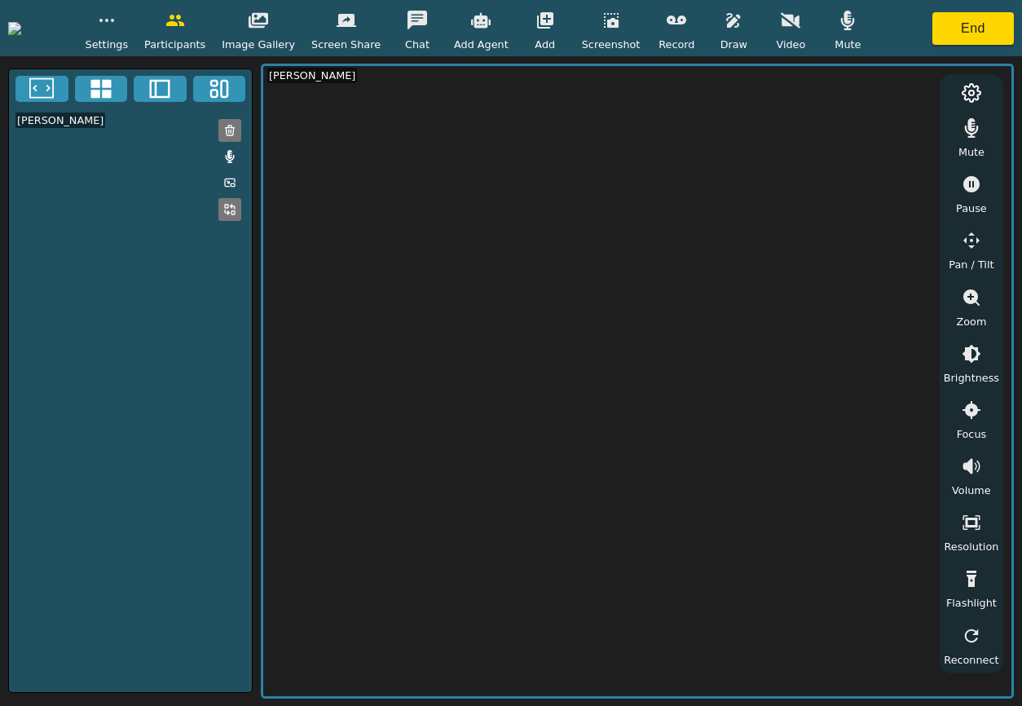
click at [117, 25] on icon "button" at bounding box center [107, 21] width 20 height 20
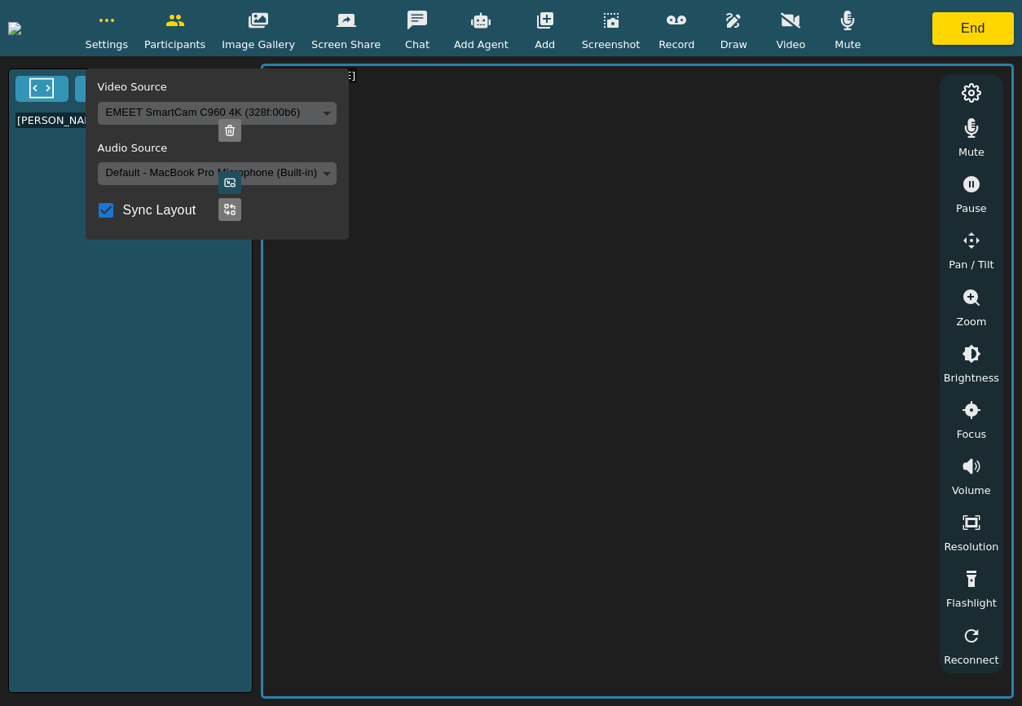
click at [117, 25] on icon "button" at bounding box center [107, 21] width 20 height 20
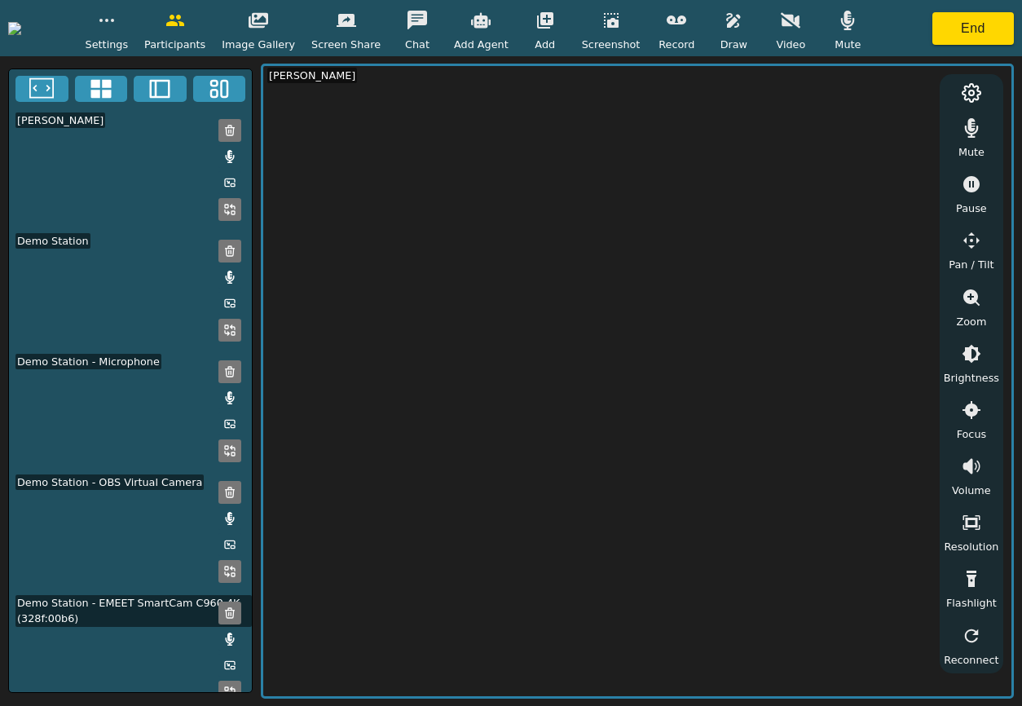
click at [127, 29] on button "button" at bounding box center [106, 20] width 41 height 33
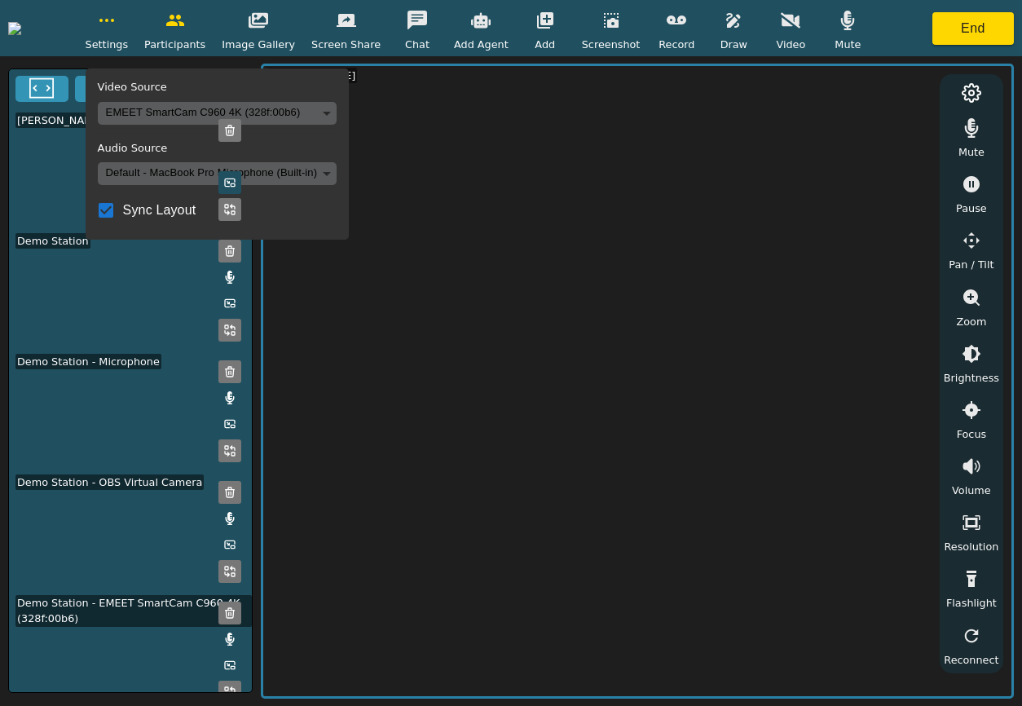
click at [327, 176] on body "Settings Video Source EMEET SmartCam C960 4K (328f:00b6) 93bec88abff4c461587df8…" at bounding box center [511, 353] width 1022 height 706
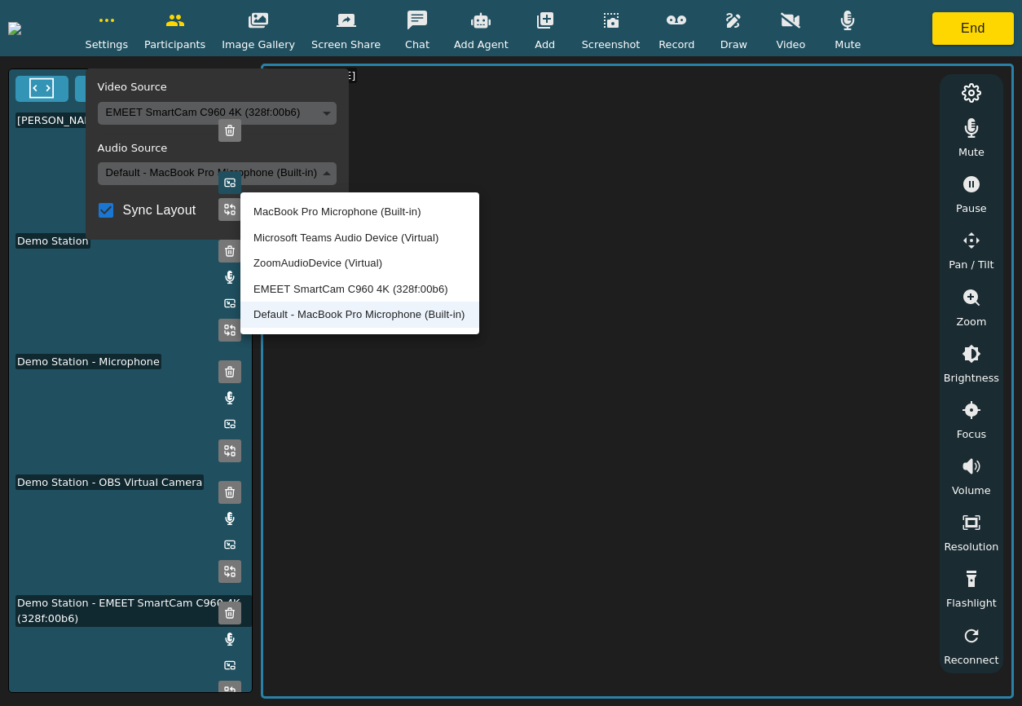
click at [336, 273] on li "ZoomAudioDevice (Virtual)" at bounding box center [359, 263] width 239 height 26
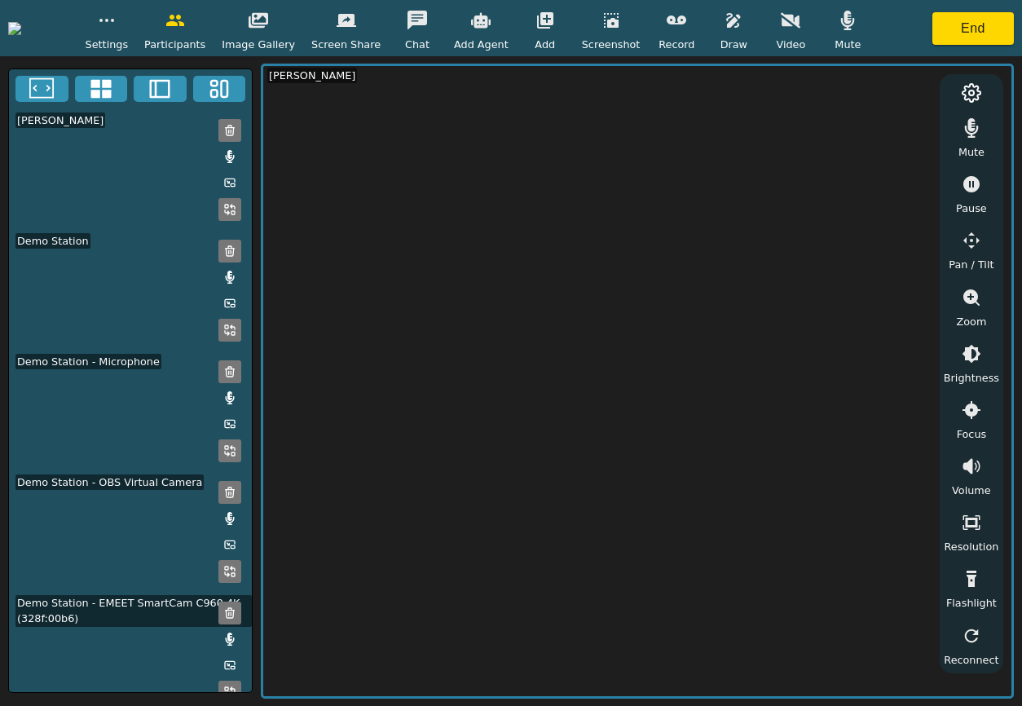
click at [127, 33] on button "button" at bounding box center [106, 20] width 41 height 33
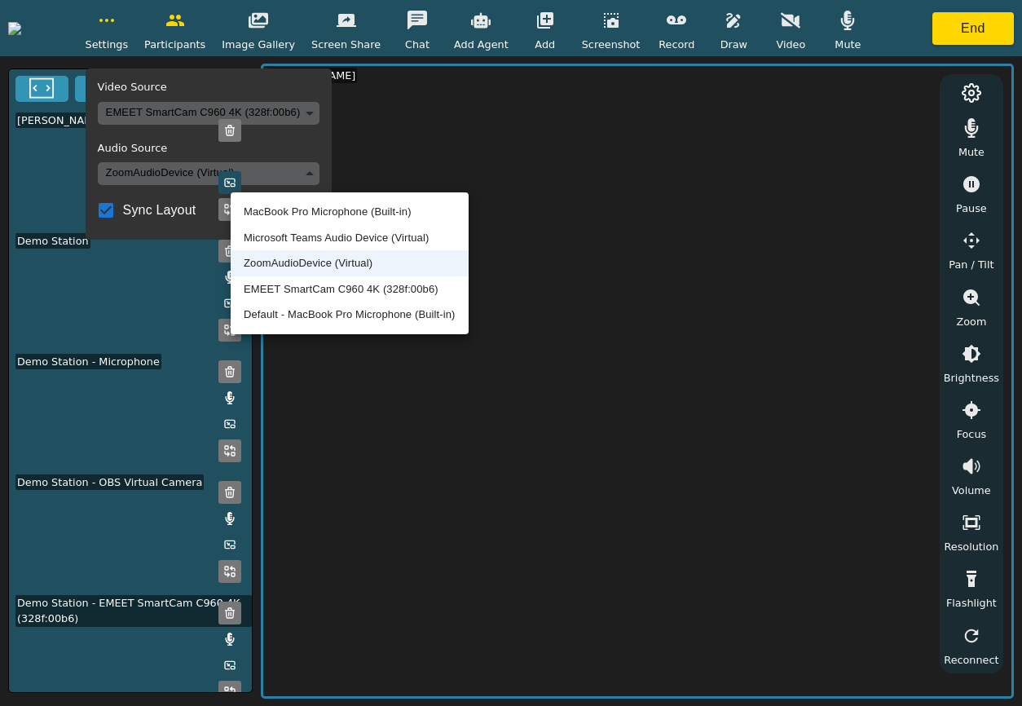
click at [315, 185] on body "Settings Video Source EMEET SmartCam C960 4K (328f:00b6) 93bec88abff4c461587df8…" at bounding box center [511, 353] width 1022 height 706
click at [338, 292] on li "EMEET SmartCam C960 4K (328f:00b6)" at bounding box center [350, 289] width 238 height 26
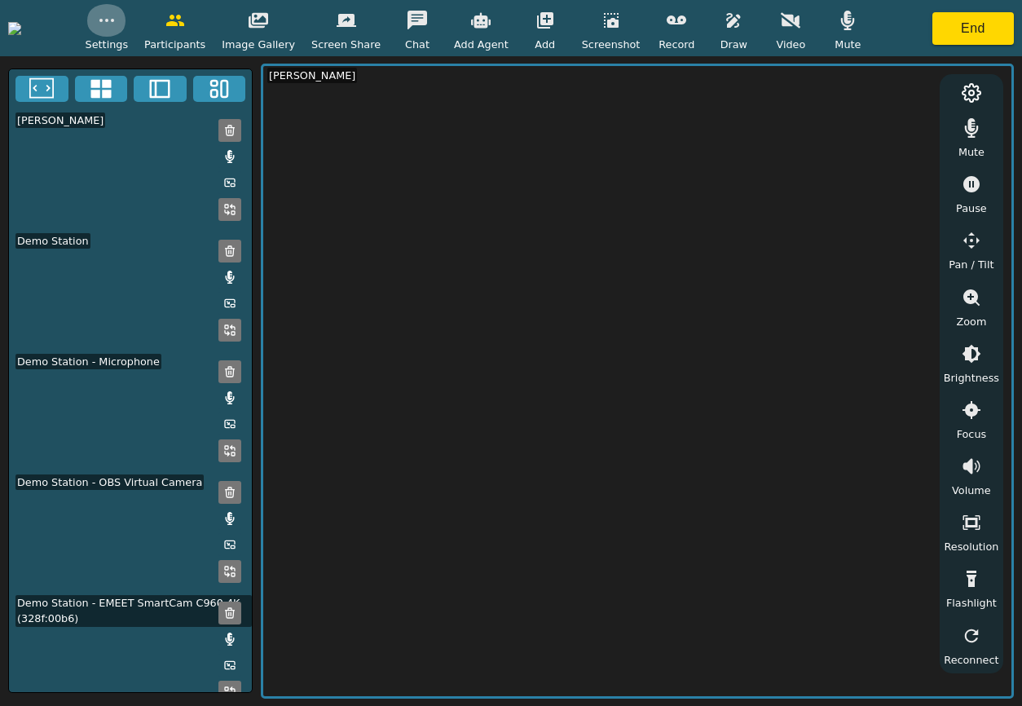
click at [127, 32] on button "button" at bounding box center [106, 20] width 41 height 33
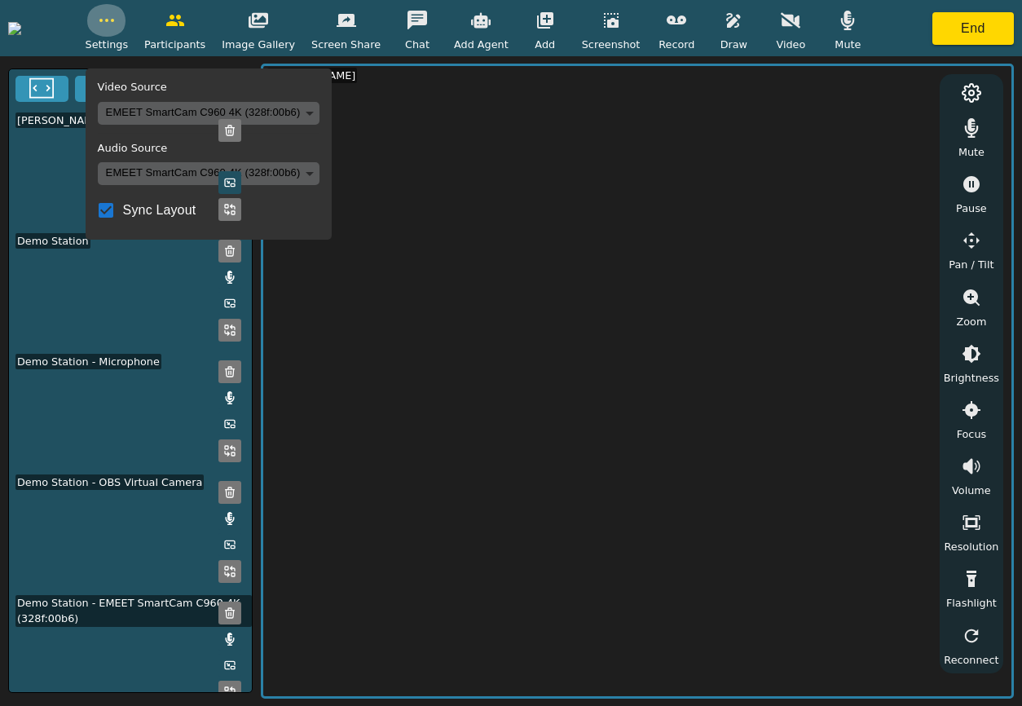
click at [127, 32] on button "button" at bounding box center [106, 20] width 41 height 33
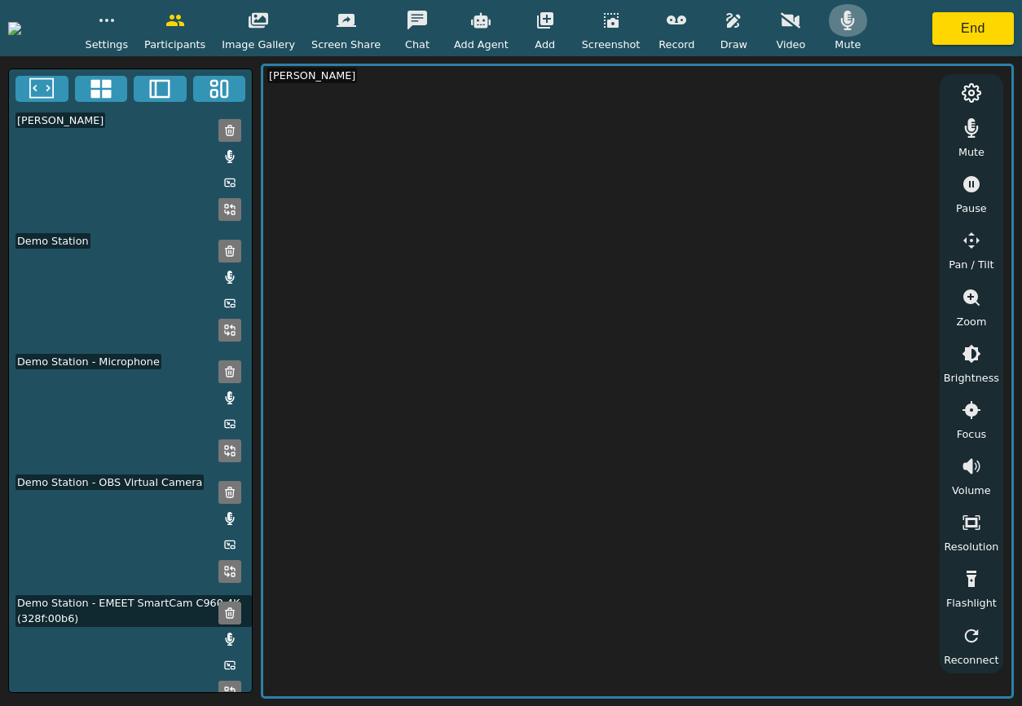
click at [857, 24] on icon "button" at bounding box center [848, 21] width 20 height 20
click at [966, 39] on button "End" at bounding box center [973, 28] width 82 height 33
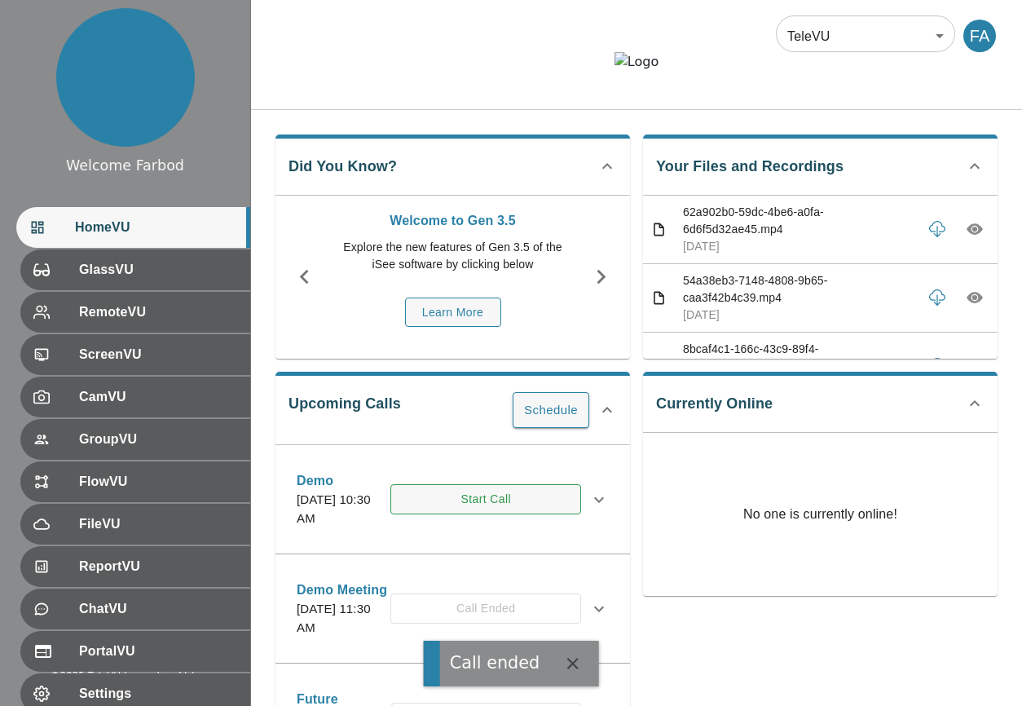
click at [491, 514] on button "Start Call" at bounding box center [485, 499] width 191 height 30
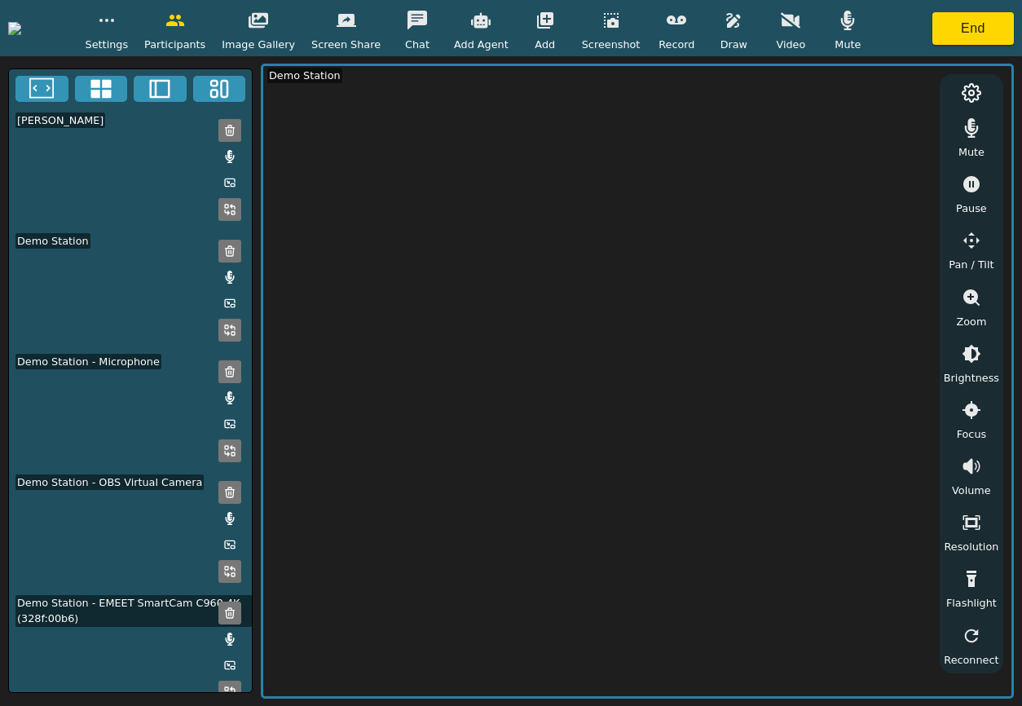
click at [223, 404] on icon at bounding box center [229, 397] width 13 height 13
click at [855, 22] on icon "button" at bounding box center [848, 21] width 14 height 20
click at [226, 163] on icon at bounding box center [230, 156] width 9 height 13
click at [223, 162] on icon at bounding box center [229, 157] width 13 height 11
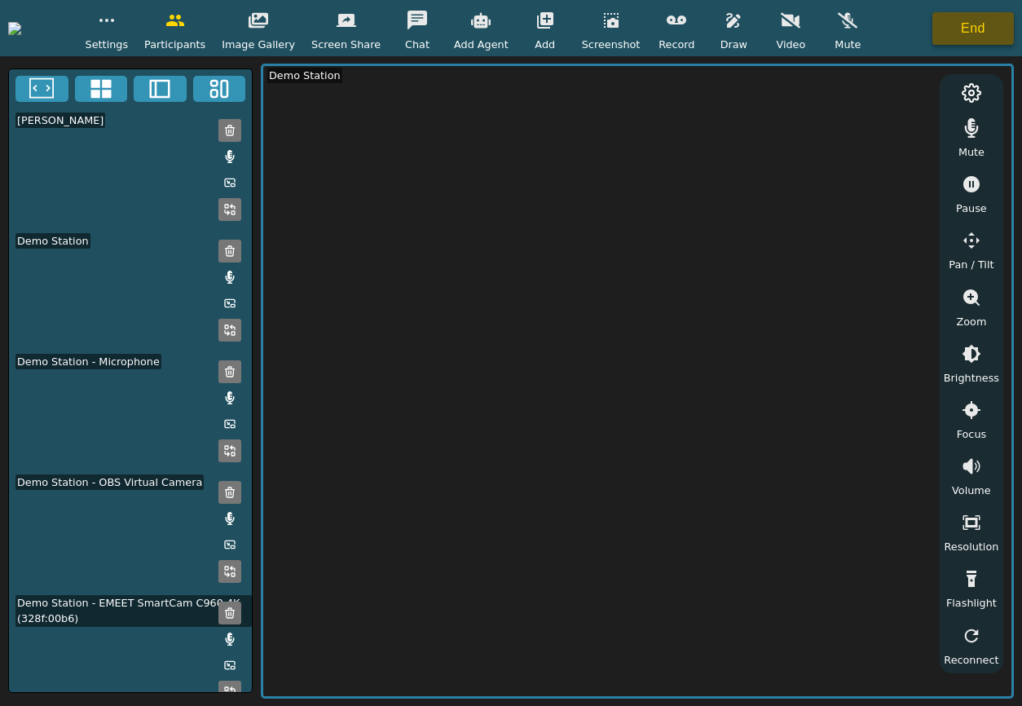
click at [976, 25] on button "End" at bounding box center [973, 28] width 82 height 33
